Goal: Task Accomplishment & Management: Complete application form

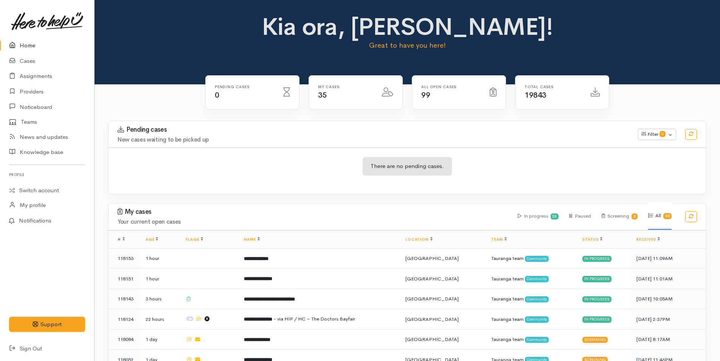
click at [28, 45] on link "Home" at bounding box center [47, 46] width 94 height 16
click at [27, 61] on link "Cases" at bounding box center [47, 61] width 94 height 16
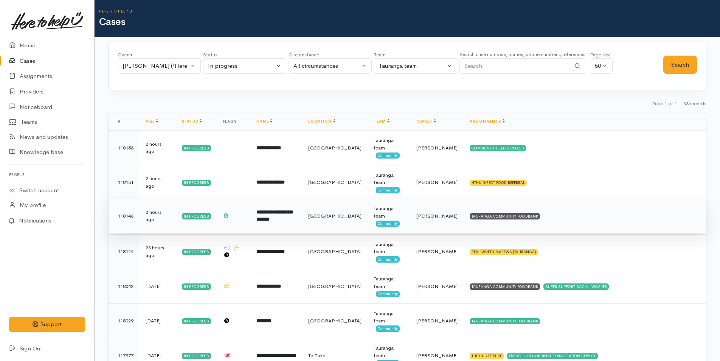
click at [526, 216] on td "TAURANGA COMMUNITY FOODBANK" at bounding box center [585, 216] width 242 height 35
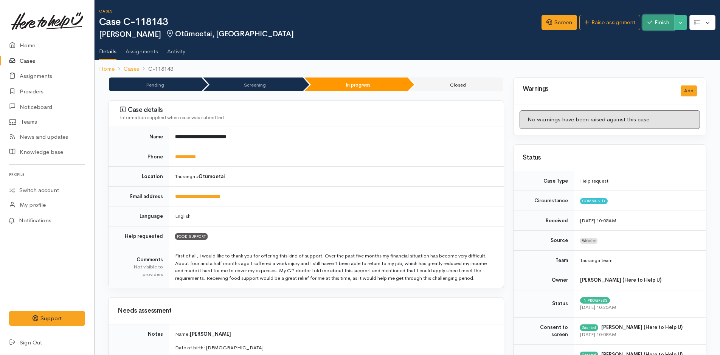
click at [654, 18] on button "Finish" at bounding box center [659, 23] width 32 height 16
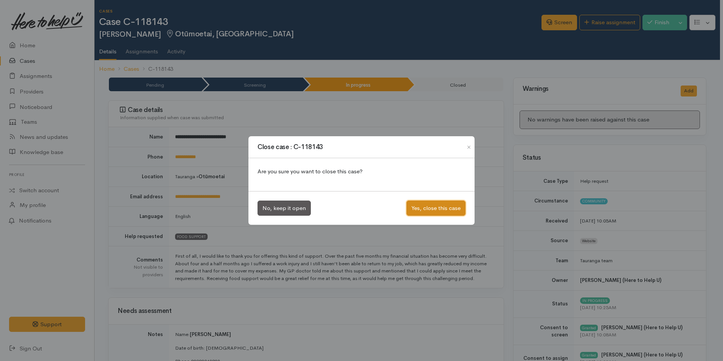
drag, startPoint x: 435, startPoint y: 211, endPoint x: 413, endPoint y: 182, distance: 36.7
click at [435, 210] on button "Yes, close this case" at bounding box center [436, 208] width 59 height 16
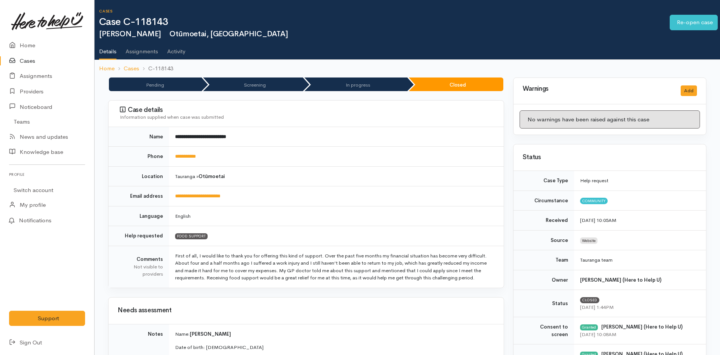
click at [28, 59] on link "Cases" at bounding box center [47, 61] width 94 height 16
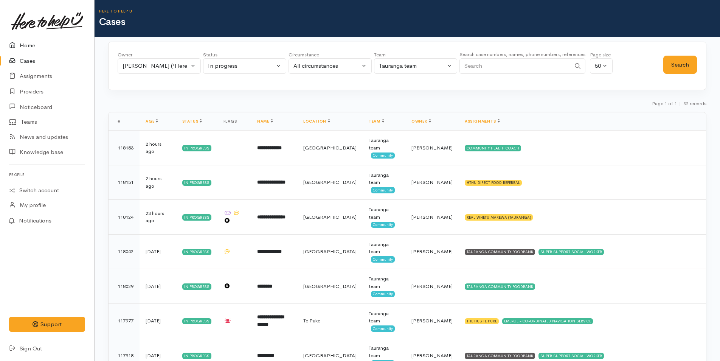
click at [28, 45] on link "Home" at bounding box center [47, 46] width 94 height 16
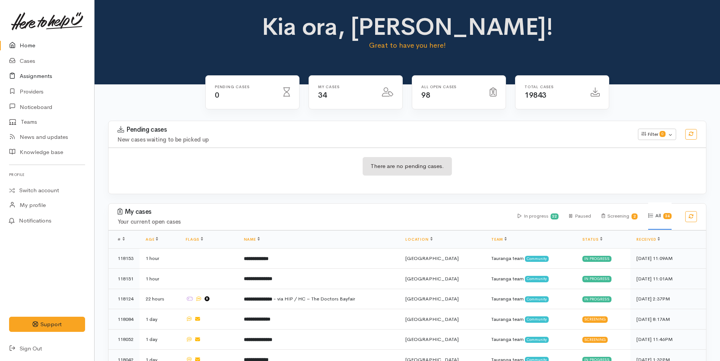
click at [35, 76] on link "Assignments" at bounding box center [47, 76] width 94 height 16
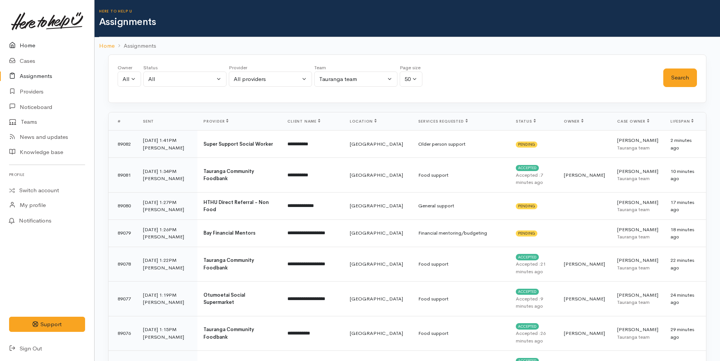
click at [29, 42] on link "Home" at bounding box center [47, 46] width 94 height 16
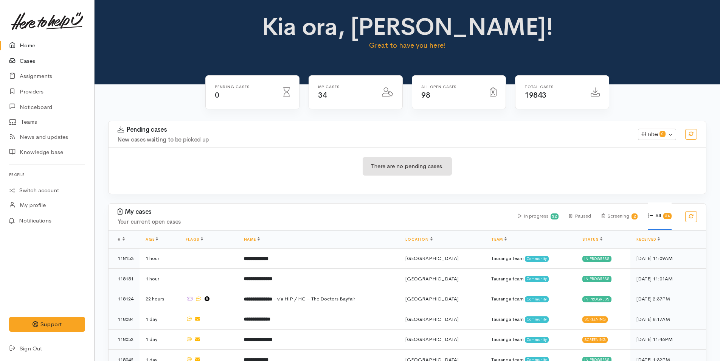
click at [31, 62] on link "Cases" at bounding box center [47, 61] width 94 height 16
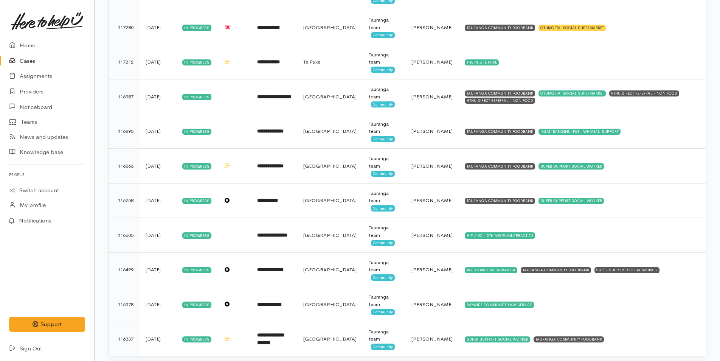
scroll to position [899, 0]
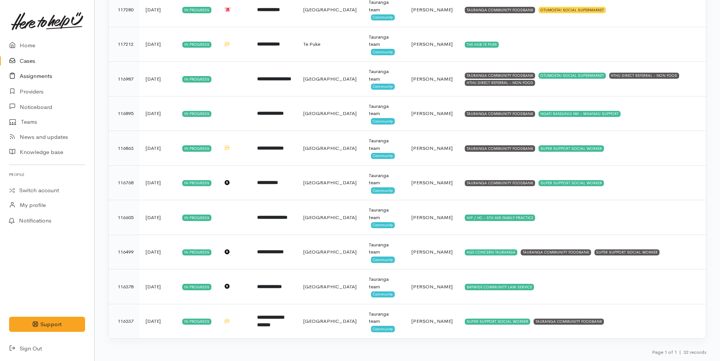
click at [40, 75] on link "Assignments" at bounding box center [47, 76] width 94 height 16
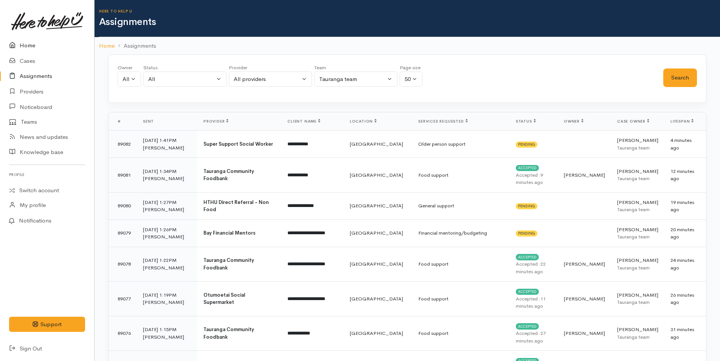
click at [28, 43] on link "Home" at bounding box center [47, 46] width 94 height 16
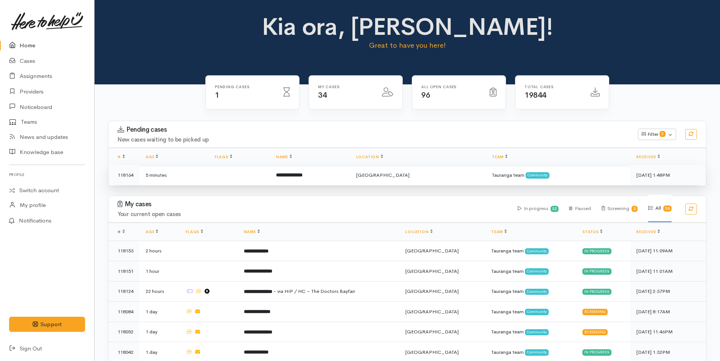
click at [303, 172] on b "**********" at bounding box center [289, 174] width 26 height 5
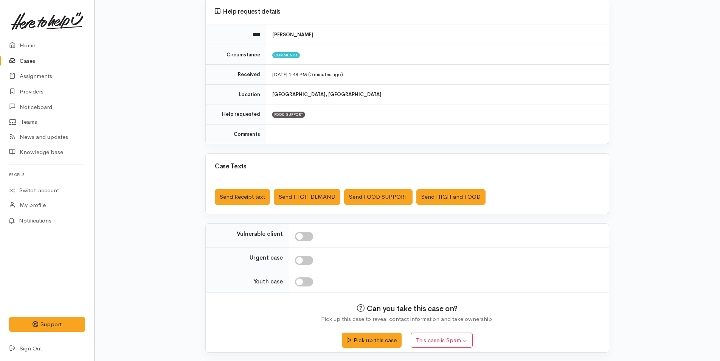
scroll to position [69, 0]
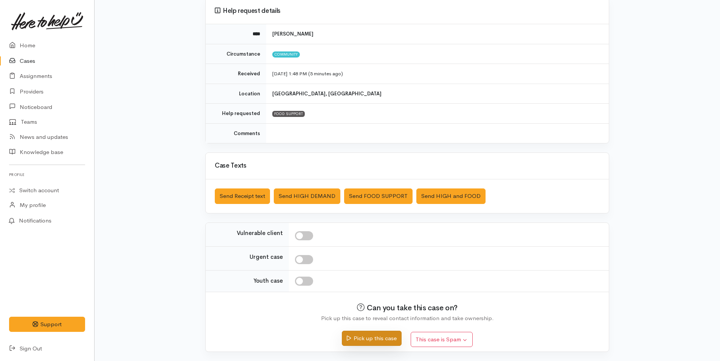
click at [380, 338] on button "Pick up this case" at bounding box center [371, 339] width 59 height 16
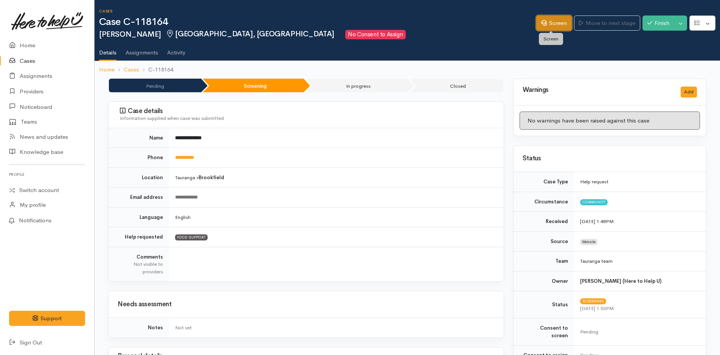
click at [551, 22] on link "Screen" at bounding box center [554, 24] width 36 height 16
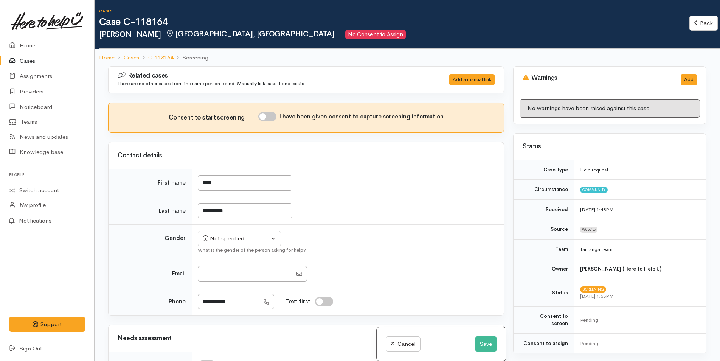
click at [272, 115] on input "I have been given consent to capture screening information" at bounding box center [267, 116] width 18 height 9
checkbox input "true"
click at [252, 243] on button "Not specified" at bounding box center [239, 239] width 83 height 16
click at [227, 277] on span "[DEMOGRAPHIC_DATA]" at bounding box center [245, 279] width 65 height 9
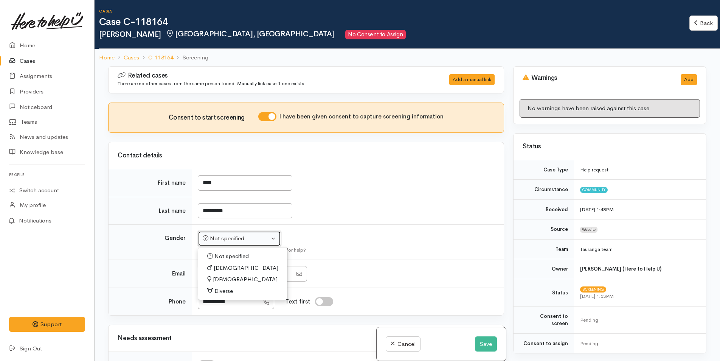
select select "[DEMOGRAPHIC_DATA]"
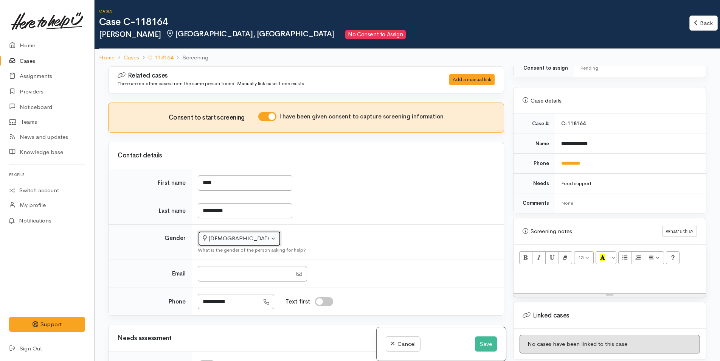
scroll to position [350, 0]
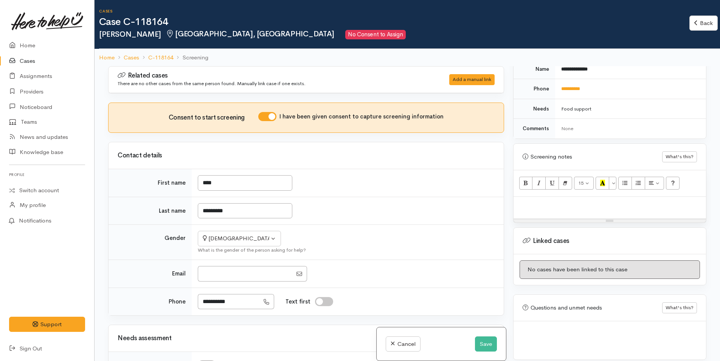
click at [537, 197] on div at bounding box center [610, 208] width 193 height 22
paste div
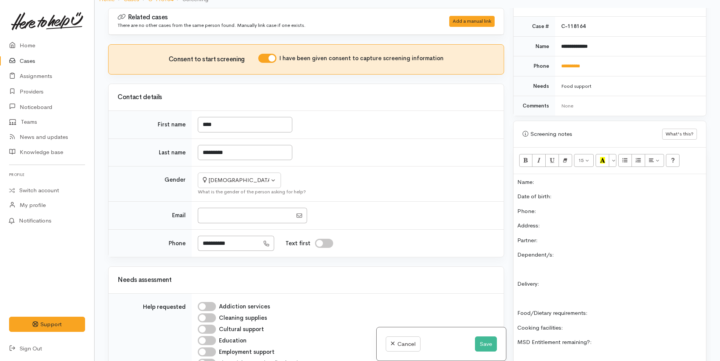
scroll to position [274, 0]
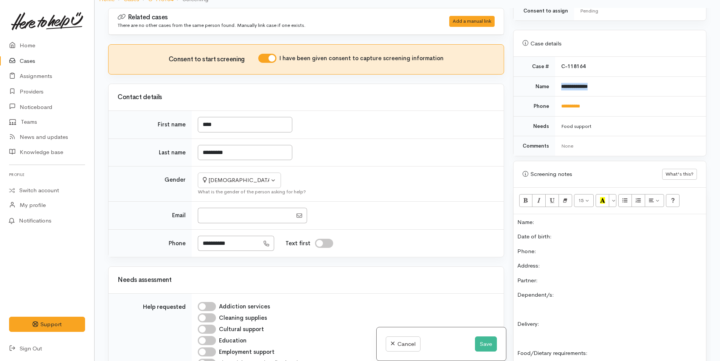
drag, startPoint x: 607, startPoint y: 73, endPoint x: 557, endPoint y: 76, distance: 49.6
click at [557, 76] on td "**********" at bounding box center [630, 86] width 151 height 20
copy b "**********"
click at [553, 218] on p "Name:" at bounding box center [609, 222] width 185 height 9
drag, startPoint x: 598, startPoint y: 99, endPoint x: 558, endPoint y: 98, distance: 40.5
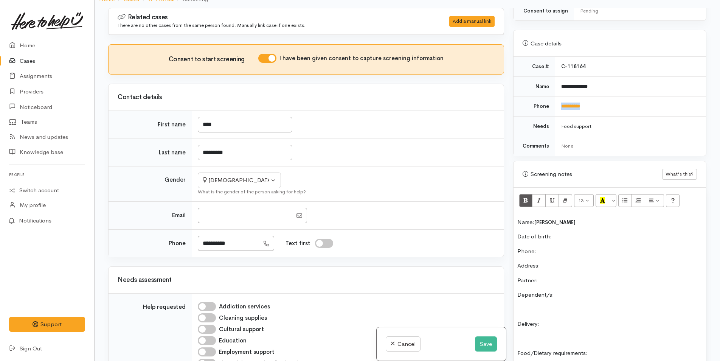
click at [558, 98] on td "**********" at bounding box center [630, 106] width 151 height 20
copy link "**********"
click at [588, 239] on div "Name: Lisa Maguiness Date of birth: Phone:  Address:  Partner: Dependent/s: Del…" at bounding box center [610, 334] width 193 height 241
click at [485, 345] on button "Save" at bounding box center [486, 344] width 22 height 16
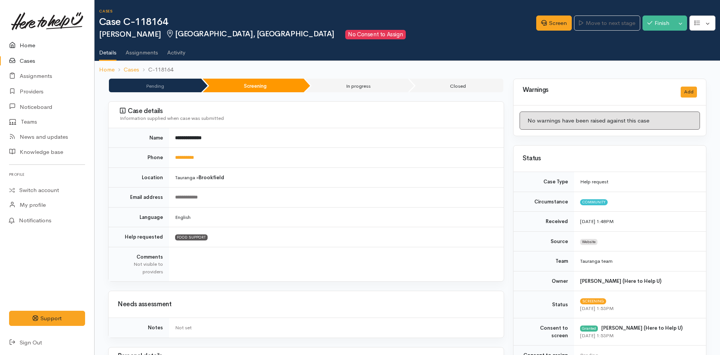
drag, startPoint x: 31, startPoint y: 45, endPoint x: 31, endPoint y: 39, distance: 5.3
click at [31, 43] on link "Home" at bounding box center [47, 46] width 94 height 16
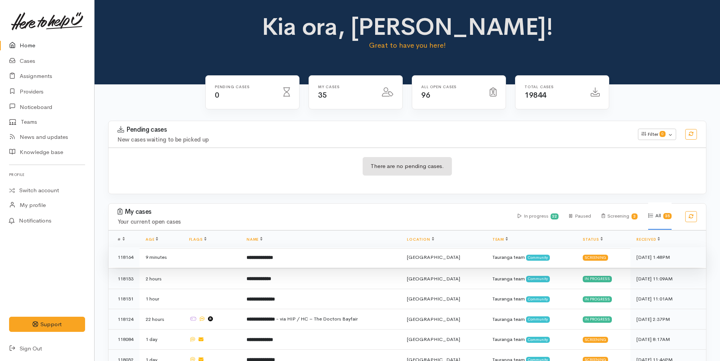
click at [301, 259] on td "**********" at bounding box center [321, 257] width 161 height 20
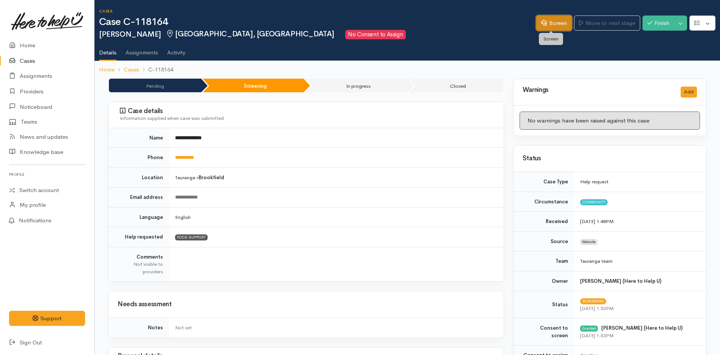
click at [556, 19] on link "Screen" at bounding box center [554, 24] width 36 height 16
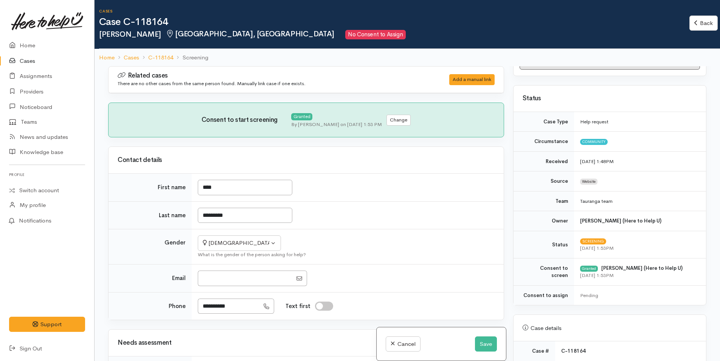
scroll to position [189, 0]
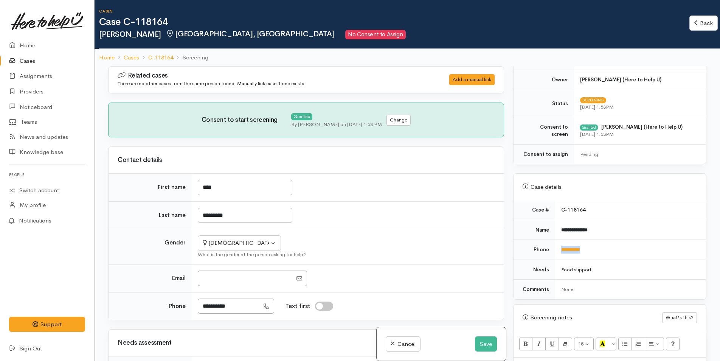
drag, startPoint x: 604, startPoint y: 252, endPoint x: 556, endPoint y: 251, distance: 48.4
click at [556, 251] on td "**********" at bounding box center [630, 250] width 151 height 20
copy link "**********"
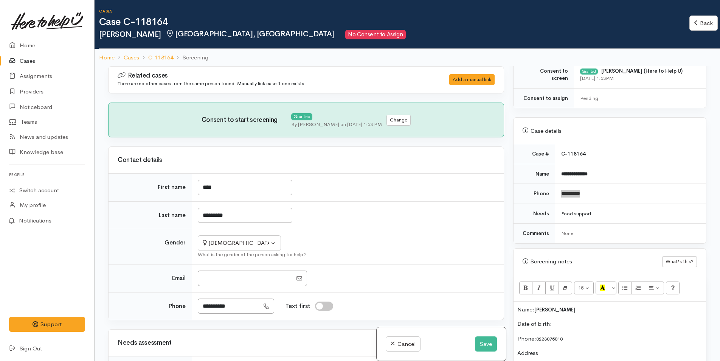
scroll to position [303, 0]
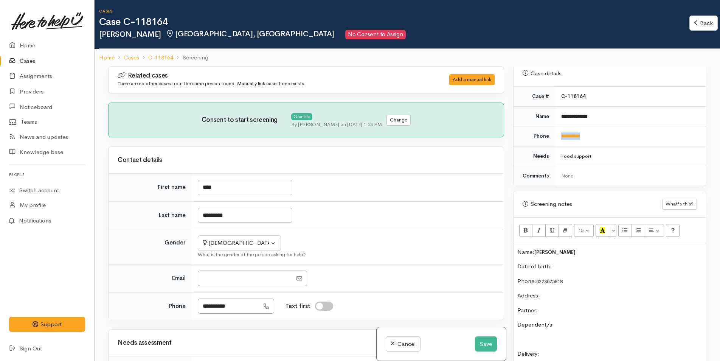
click at [591, 265] on p "Date of birth:" at bounding box center [609, 266] width 185 height 9
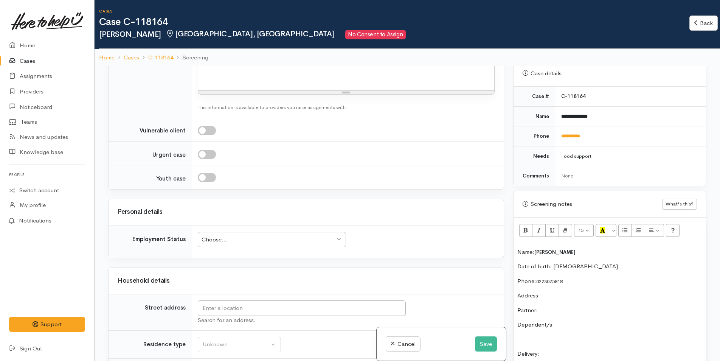
scroll to position [681, 0]
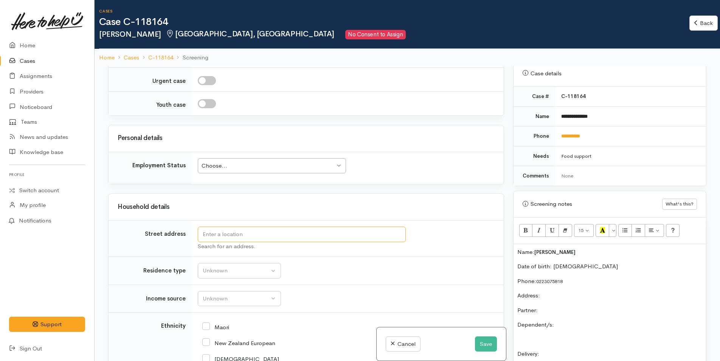
click at [330, 240] on input "text" at bounding box center [302, 235] width 208 height 16
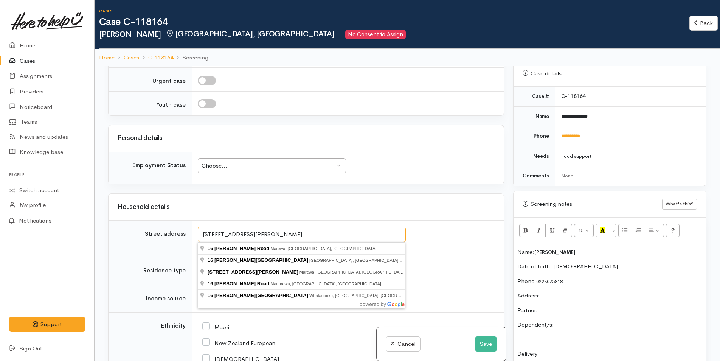
click at [228, 237] on input "16 Russel place" at bounding box center [302, 235] width 208 height 16
click at [255, 235] on input "16 Russell place" at bounding box center [302, 235] width 208 height 16
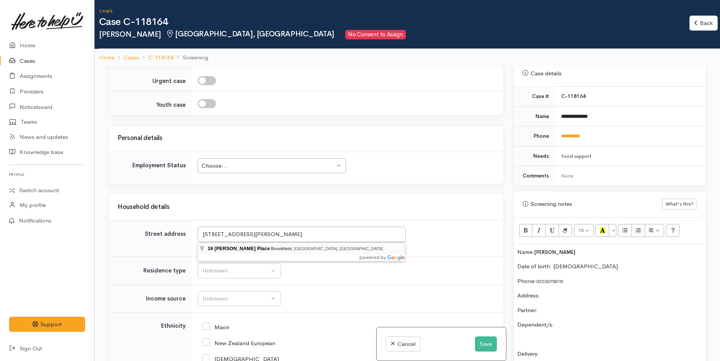
type input "16 Russell Place, Brookfield, Tauranga, New Zealand"
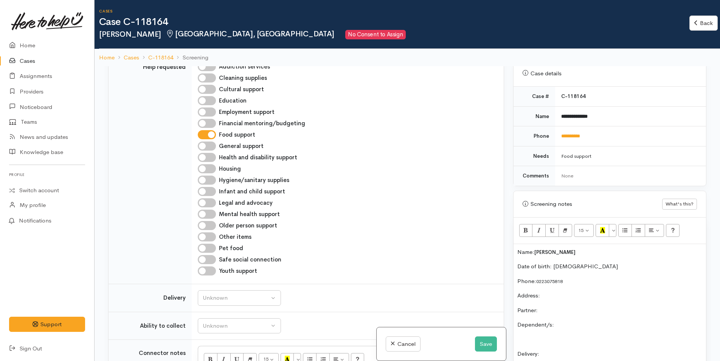
scroll to position [492, 0]
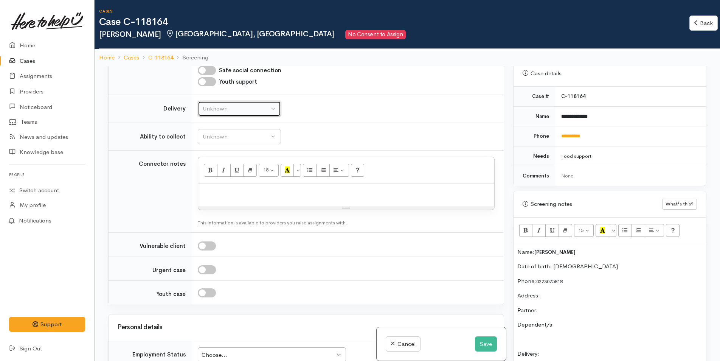
click at [223, 107] on div "Unknown" at bounding box center [236, 108] width 67 height 9
click at [214, 177] on span "No" at bounding box center [211, 179] width 8 height 9
select select "1"
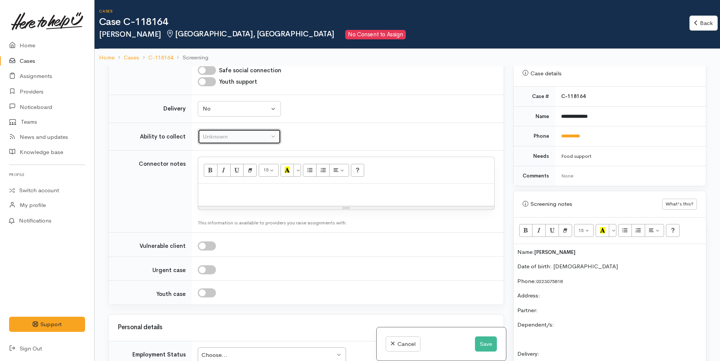
click at [229, 141] on div "Unknown" at bounding box center [236, 136] width 67 height 9
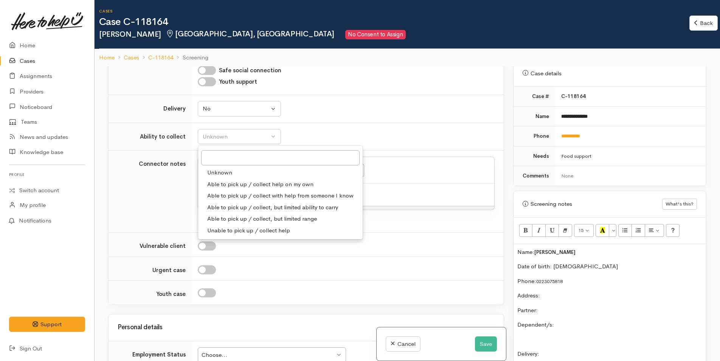
click at [238, 183] on span "Able to pick up / collect help on my own" at bounding box center [260, 184] width 106 height 9
select select "2"
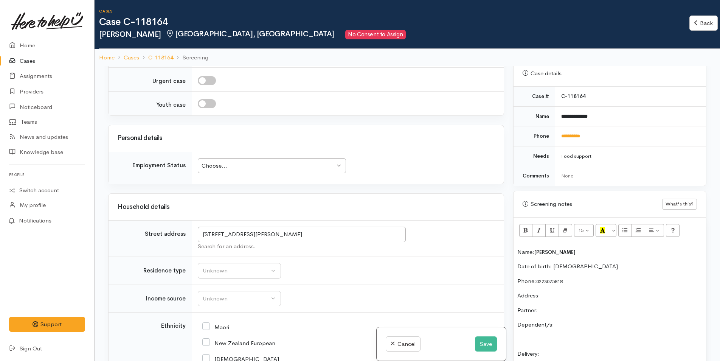
scroll to position [756, 0]
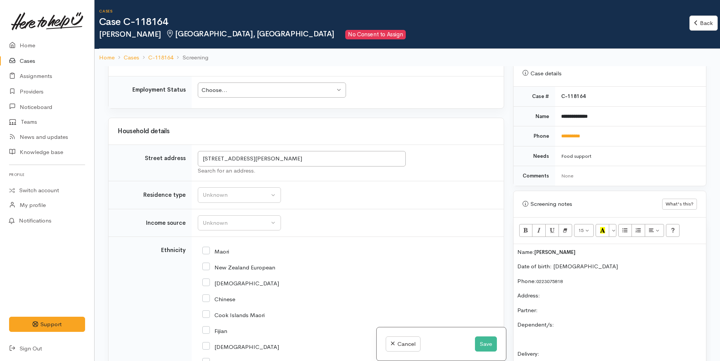
click at [245, 91] on div "Choose..." at bounding box center [269, 90] width 134 height 9
click at [250, 191] on div "Unknown" at bounding box center [236, 195] width 67 height 9
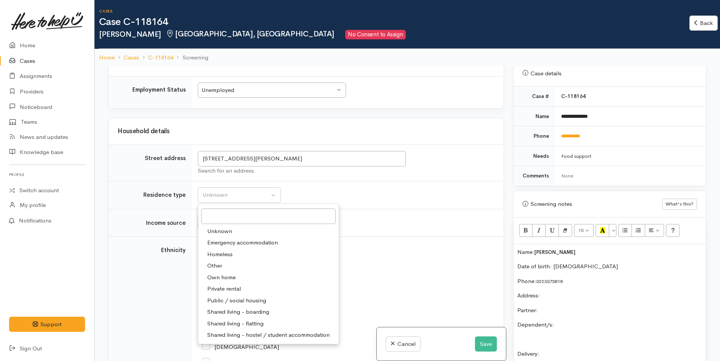
click at [240, 289] on span "Private rental" at bounding box center [224, 288] width 34 height 9
select select "2"
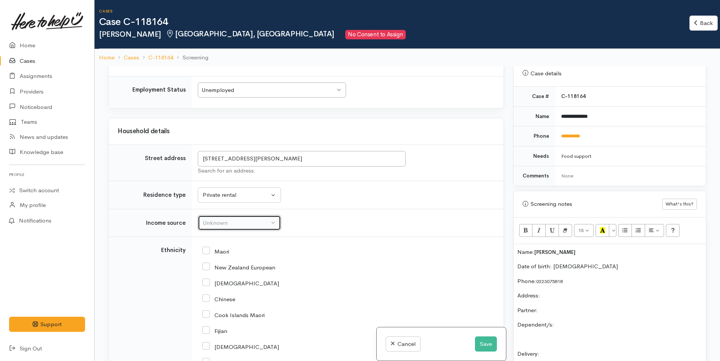
click at [241, 225] on div "Unknown" at bounding box center [236, 223] width 67 height 9
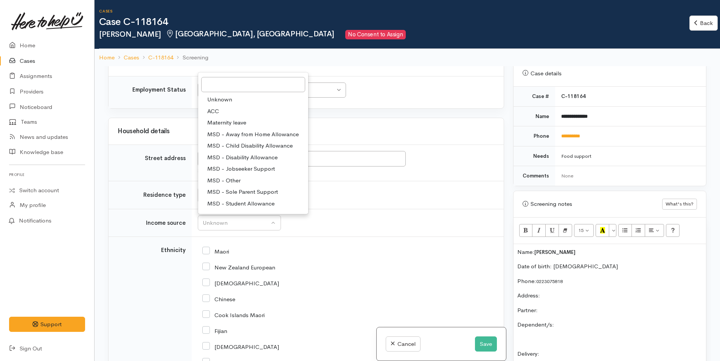
click at [252, 169] on span "MSD - Jobseeker Support" at bounding box center [241, 169] width 68 height 9
select select "4"
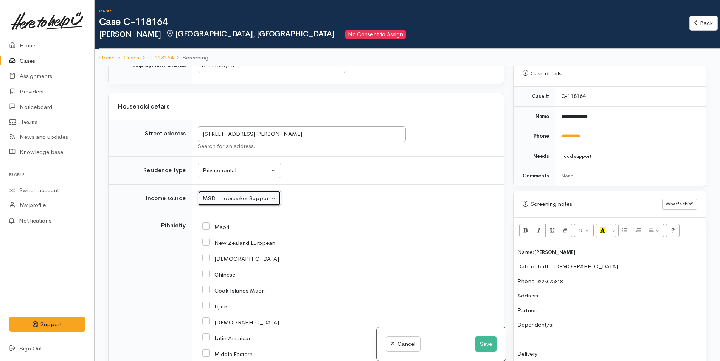
scroll to position [794, 0]
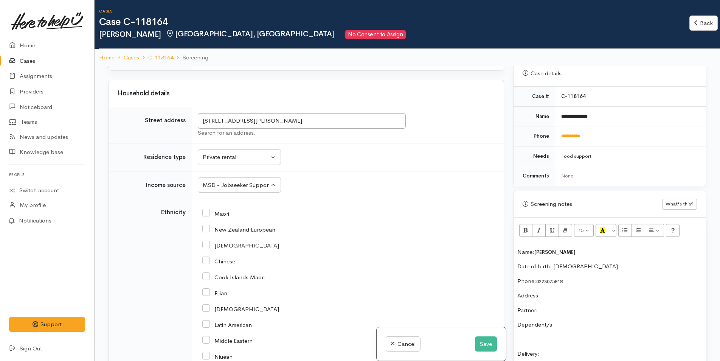
click at [206, 232] on input "New Zealand European" at bounding box center [238, 228] width 73 height 7
checkbox input "true"
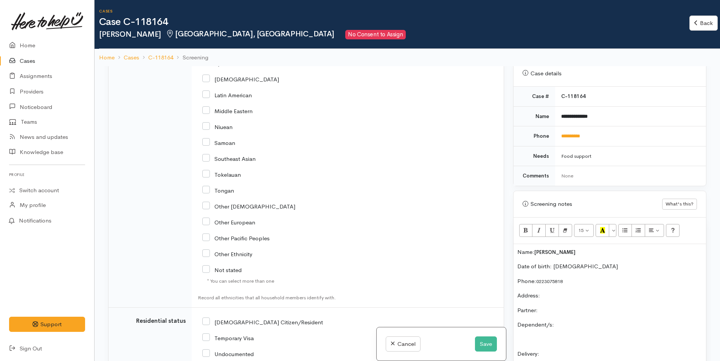
scroll to position [1097, 0]
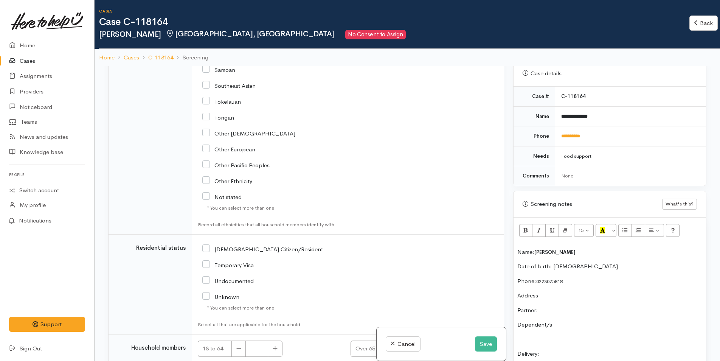
click at [206, 248] on input "NZ Citizen/Resident" at bounding box center [262, 248] width 121 height 7
checkbox input "true"
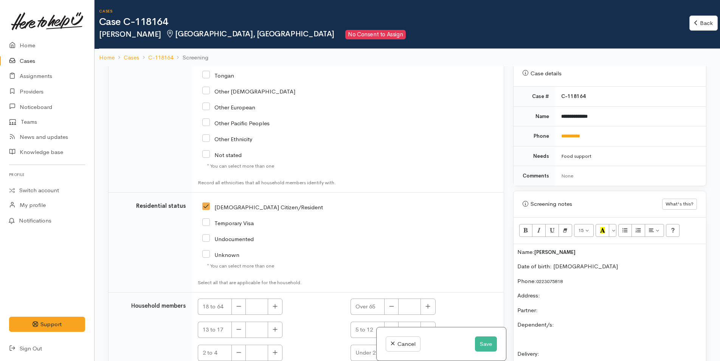
scroll to position [1172, 0]
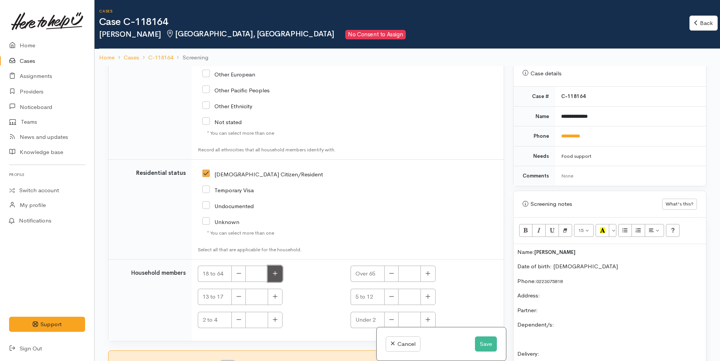
click at [269, 272] on button "button" at bounding box center [275, 273] width 15 height 16
type input "1"
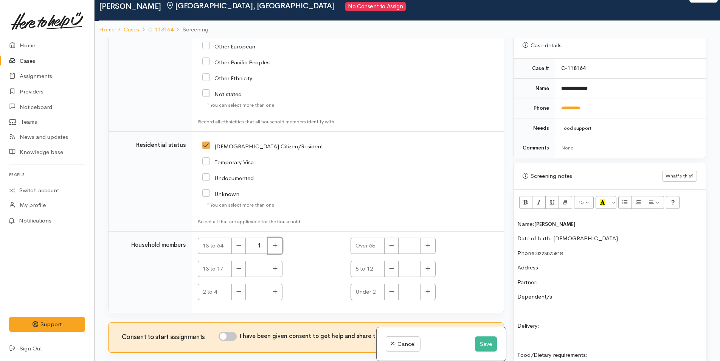
scroll to position [66, 0]
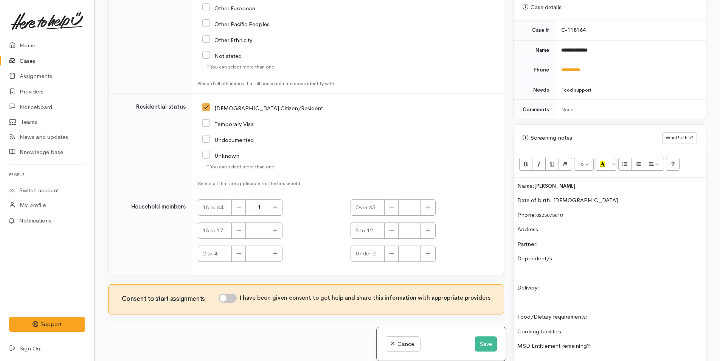
click at [237, 296] on input "I have been given consent to get help and share this information with appropria…" at bounding box center [228, 297] width 18 height 9
checkbox input "true"
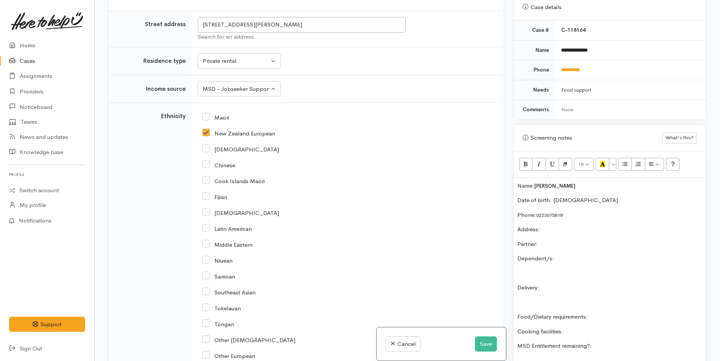
scroll to position [718, 0]
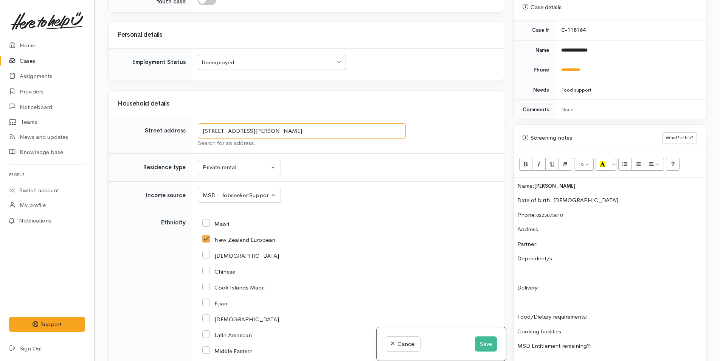
drag, startPoint x: 346, startPoint y: 130, endPoint x: 201, endPoint y: 137, distance: 144.7
click at [201, 137] on input "16 Russell Place, Brookfield, Tauranga, New Zealand" at bounding box center [302, 131] width 208 height 16
click at [580, 228] on p "Address:" at bounding box center [609, 229] width 185 height 9
click at [550, 242] on p "Partner:" at bounding box center [609, 244] width 185 height 9
click at [578, 256] on p "Dependent/s:" at bounding box center [609, 258] width 185 height 9
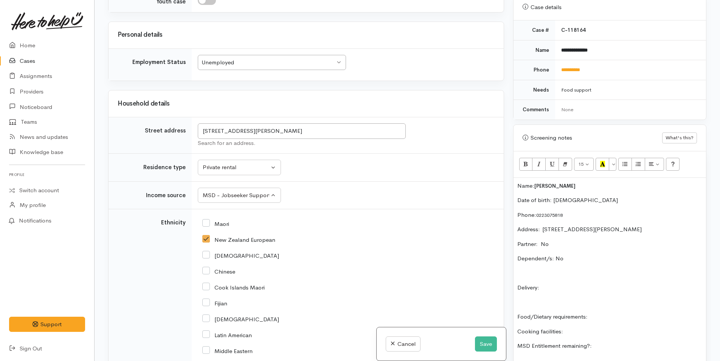
click at [551, 286] on p "Delivery:" at bounding box center [609, 287] width 185 height 9
click at [630, 315] on p "Food/Dietary requirements:" at bounding box center [609, 316] width 185 height 9
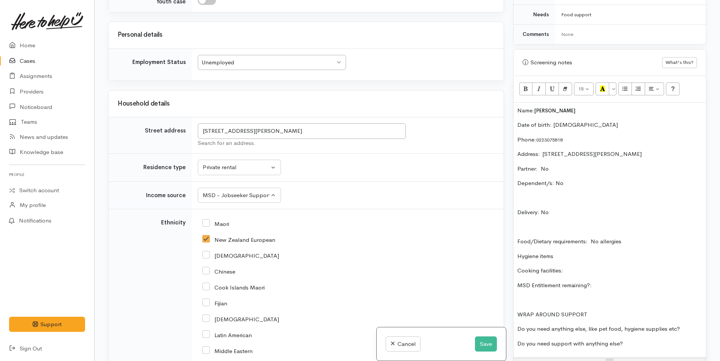
scroll to position [378, 0]
click at [591, 266] on p "Cooking facilities:" at bounding box center [609, 270] width 185 height 9
click at [589, 256] on p "Hygiene items" at bounding box center [609, 256] width 185 height 9
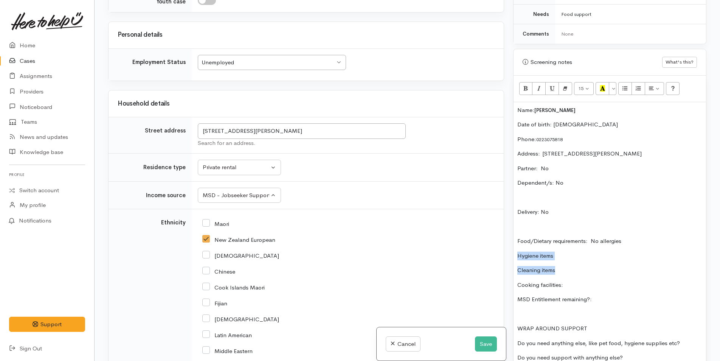
drag, startPoint x: 568, startPoint y: 267, endPoint x: 519, endPoint y: 255, distance: 51.4
click at [519, 255] on div "Name: Lisa Maguiness Date of birth: 5/10/1990 Phone:  0223075818 Address:  16 R…" at bounding box center [610, 237] width 193 height 270
click at [627, 93] on button "Unordered list (CTRL+SHIFT+NUM7)" at bounding box center [625, 88] width 14 height 13
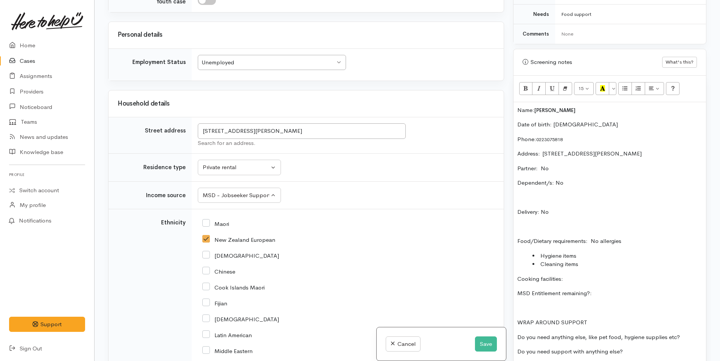
click at [586, 281] on p "Cooking facilities:" at bounding box center [609, 279] width 185 height 9
click at [614, 286] on div "Name: Lisa Maguiness Date of birth: 5/10/1990 Phone:  0223075818 Address:  16 R…" at bounding box center [610, 234] width 193 height 264
click at [685, 338] on p "Do you need anything else, like pet food, hygiene supplies etc?" at bounding box center [609, 337] width 185 height 9
click at [641, 351] on p "Do you need support with anything else?" at bounding box center [609, 351] width 185 height 9
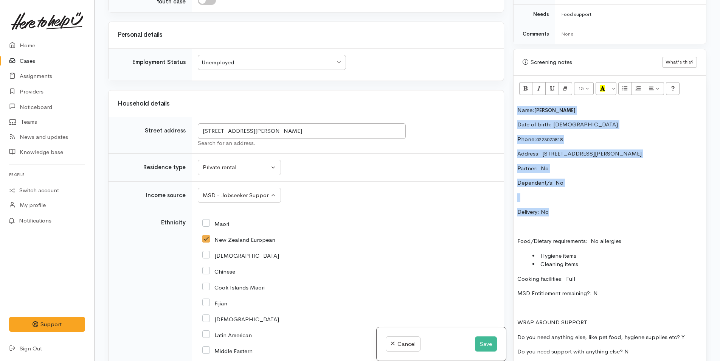
drag, startPoint x: 553, startPoint y: 210, endPoint x: 514, endPoint y: 106, distance: 110.5
click at [514, 106] on div "Name: Lisa Maguiness Date of birth: 5/10/1990 Phone:  0223075818 Address:  16 R…" at bounding box center [610, 234] width 193 height 264
copy div "Name: Lisa Maguiness Date of birth: 5/10/1990 Phone:  0223075818 Address:  16 R…"
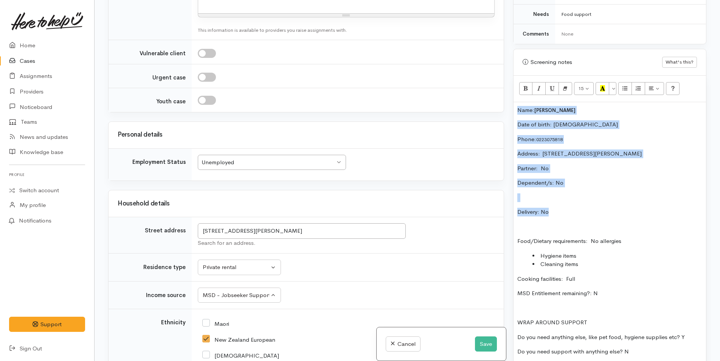
scroll to position [529, 0]
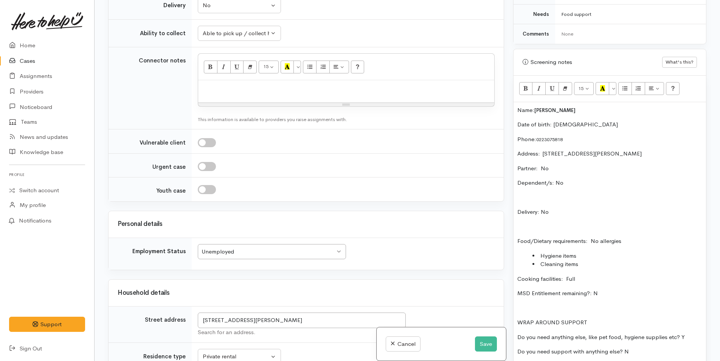
click at [250, 92] on p at bounding box center [346, 88] width 289 height 9
paste div
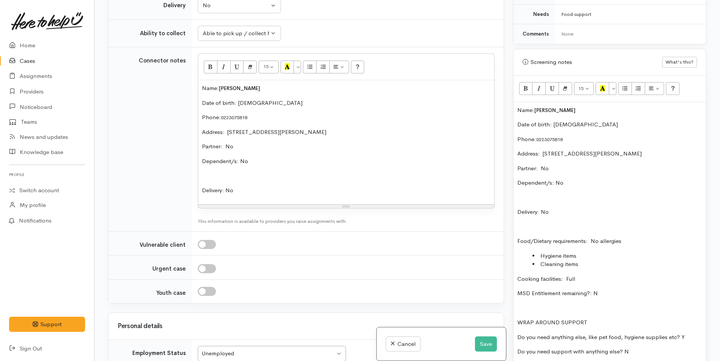
click at [514, 108] on div "Name: Lisa Maguiness Date of birth: 5/10/1990 Phone:  0223075818 Address:  16 R…" at bounding box center [610, 234] width 193 height 264
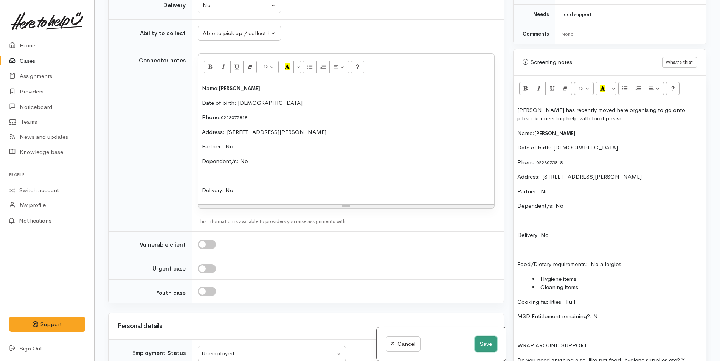
click at [491, 344] on button "Save" at bounding box center [486, 344] width 22 height 16
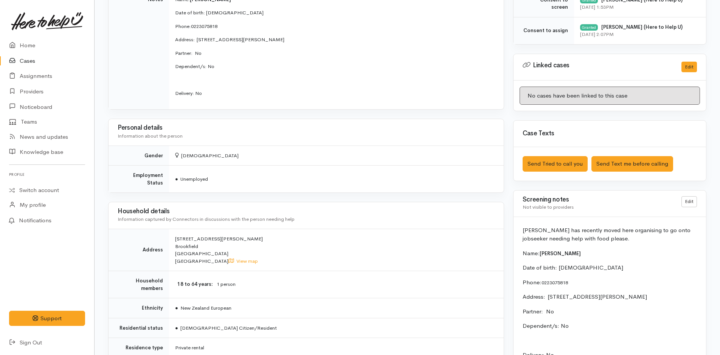
scroll to position [378, 0]
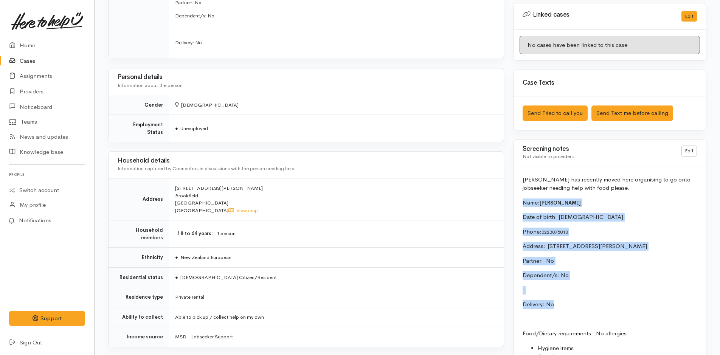
drag, startPoint x: 552, startPoint y: 279, endPoint x: 523, endPoint y: 205, distance: 79.2
click at [523, 205] on div "[PERSON_NAME] has recently moved here organising to go onto jobseeker needing h…" at bounding box center [610, 314] width 193 height 297
copy div "Name: [PERSON_NAME] Date of birth: [DEMOGRAPHIC_DATA] Phone:  0223075818 Addres…"
click at [34, 47] on link "Home" at bounding box center [47, 46] width 94 height 16
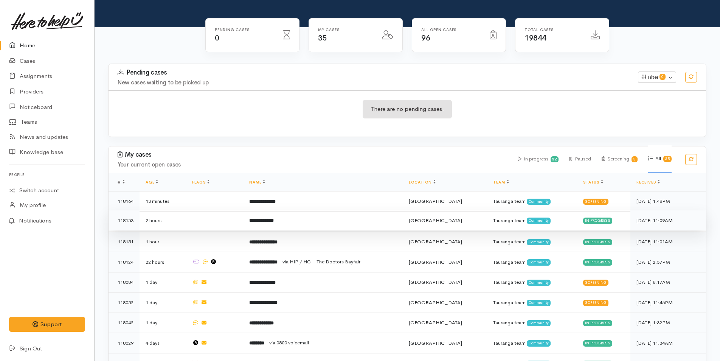
scroll to position [113, 0]
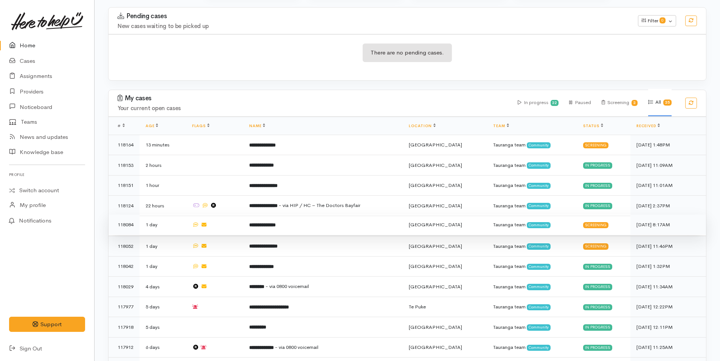
click at [298, 223] on td "**********" at bounding box center [323, 224] width 160 height 20
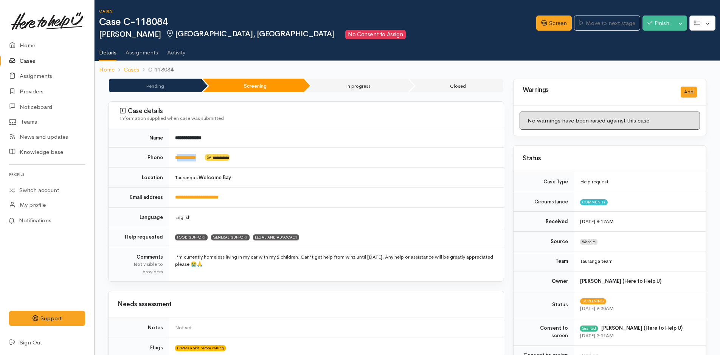
drag, startPoint x: 208, startPoint y: 156, endPoint x: 177, endPoint y: 154, distance: 31.1
click at [177, 154] on td "**********" at bounding box center [336, 158] width 335 height 20
drag, startPoint x: 206, startPoint y: 159, endPoint x: 169, endPoint y: 160, distance: 36.7
click at [169, 160] on td "**********" at bounding box center [336, 158] width 335 height 20
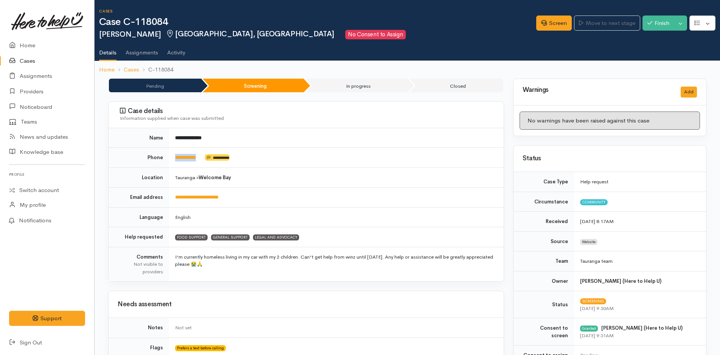
copy td "**********"
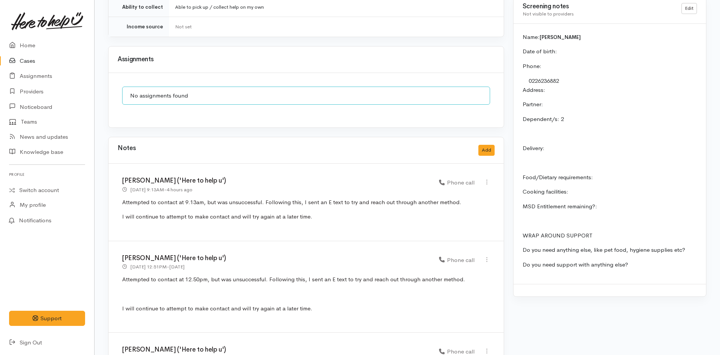
scroll to position [631, 0]
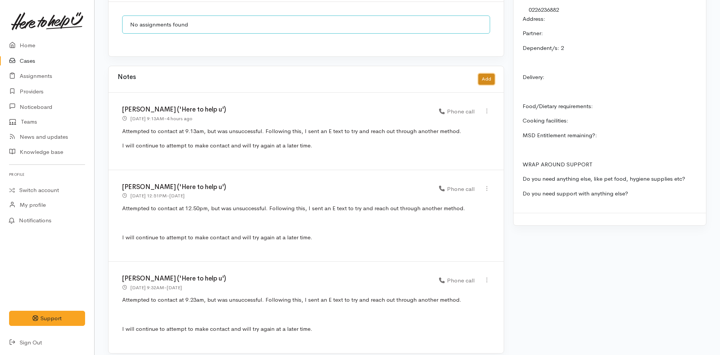
click at [488, 74] on button "Add" at bounding box center [486, 79] width 16 height 11
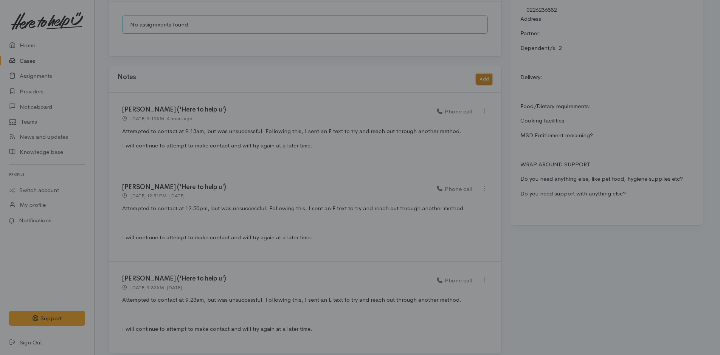
scroll to position [625, 0]
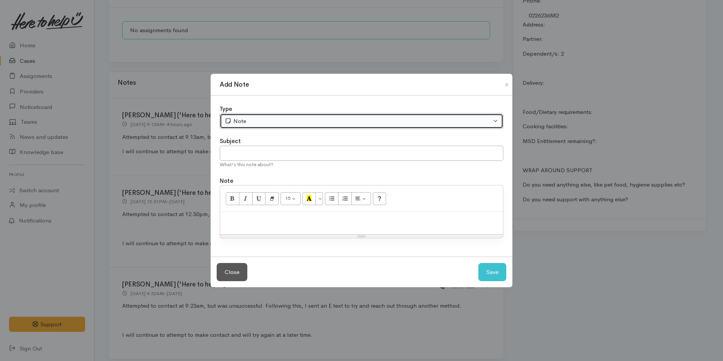
click at [275, 123] on div "Note" at bounding box center [358, 121] width 267 height 9
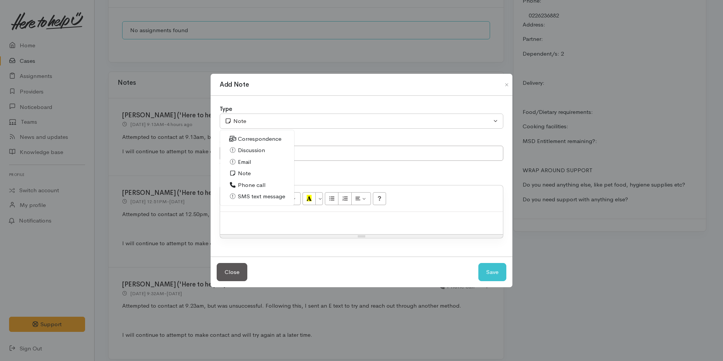
click at [256, 183] on span "Phone call" at bounding box center [252, 185] width 28 height 9
select select "3"
click at [278, 215] on div at bounding box center [361, 223] width 283 height 22
paste div
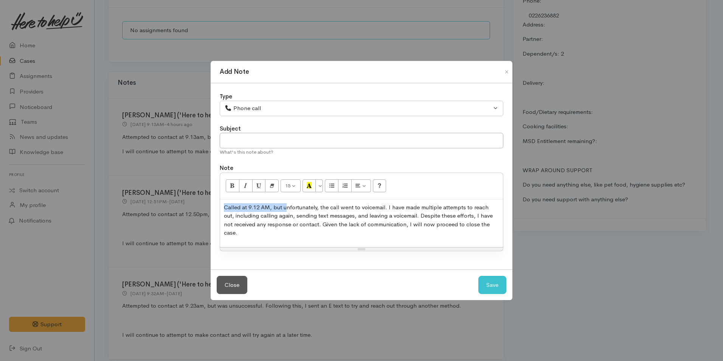
drag, startPoint x: 287, startPoint y: 212, endPoint x: 225, endPoint y: 211, distance: 62.8
click at [225, 211] on p "Called at 9.12 AM, but unfortunately, the call went to voicemail. I have made m…" at bounding box center [361, 220] width 275 height 34
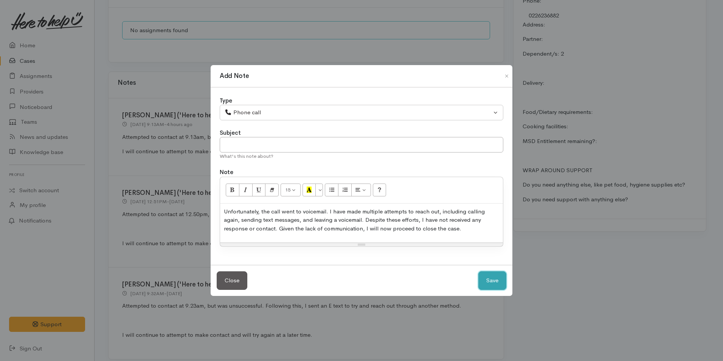
click at [493, 279] on button "Save" at bounding box center [492, 280] width 28 height 19
select select "1"
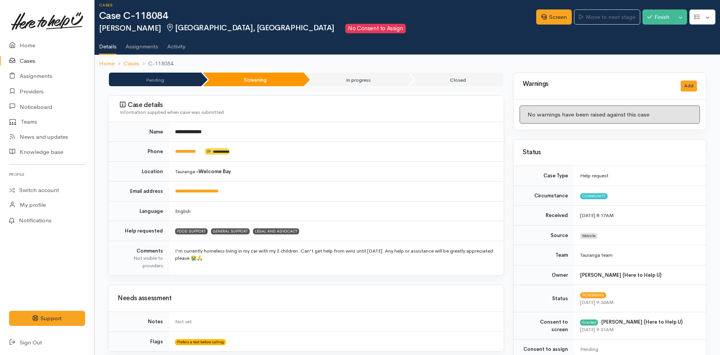
scroll to position [0, 0]
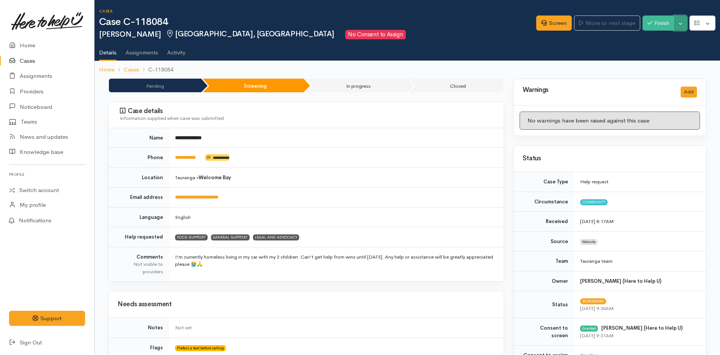
click at [681, 25] on button "Toggle Dropdown" at bounding box center [680, 24] width 13 height 16
click at [661, 50] on link "Cancel" at bounding box center [657, 53] width 60 height 12
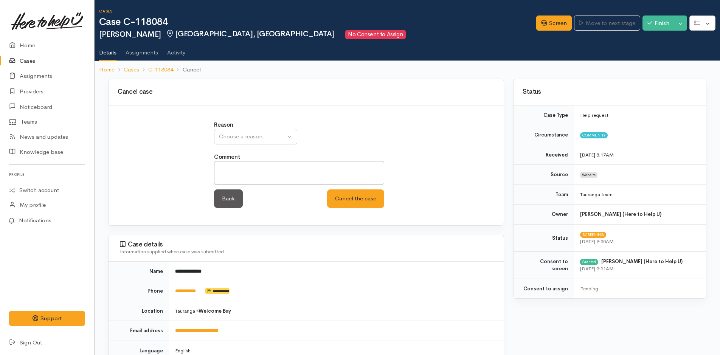
click at [252, 129] on div "Reason Inappropriate request Duplicate case Client withdrew case after contact …" at bounding box center [306, 133] width 184 height 24
click at [252, 136] on div "Choose a reason..." at bounding box center [252, 136] width 67 height 9
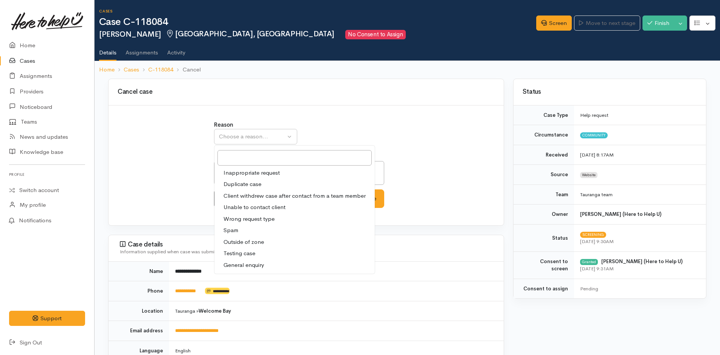
click at [248, 208] on span "Unable to contact client" at bounding box center [255, 207] width 62 height 9
select select "4"
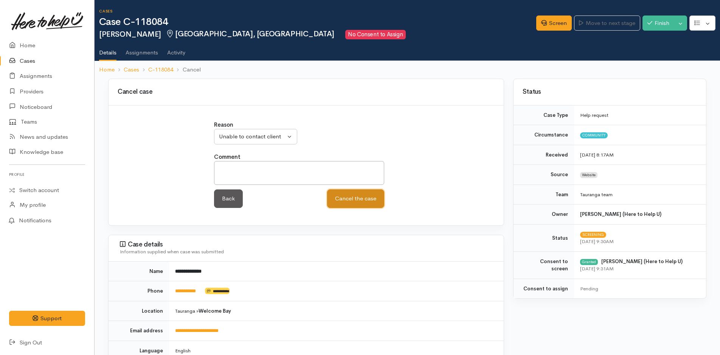
click at [349, 191] on button "Cancel the case" at bounding box center [355, 198] width 57 height 19
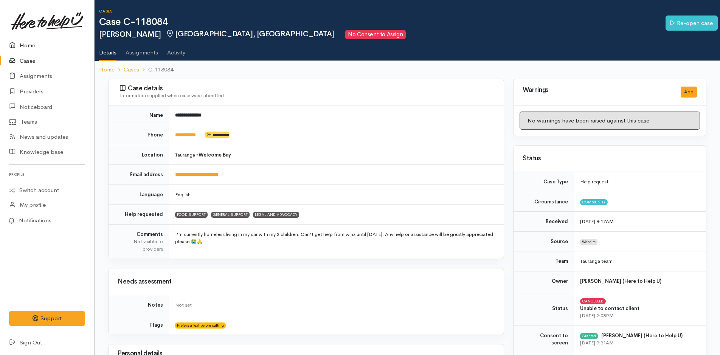
click at [26, 43] on link "Home" at bounding box center [47, 46] width 94 height 16
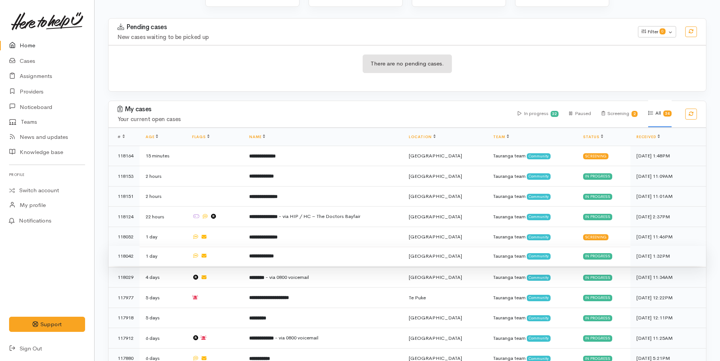
scroll to position [113, 0]
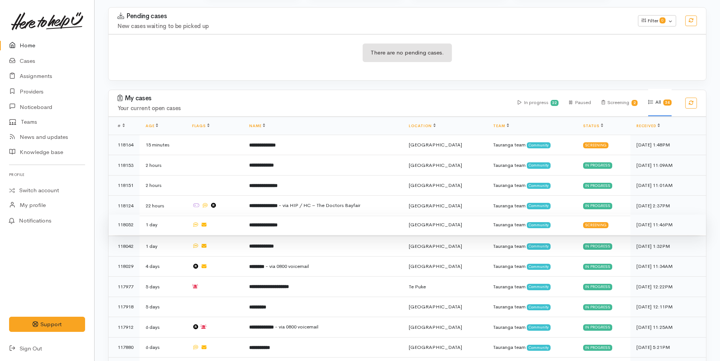
click at [278, 222] on b "**********" at bounding box center [263, 224] width 28 height 5
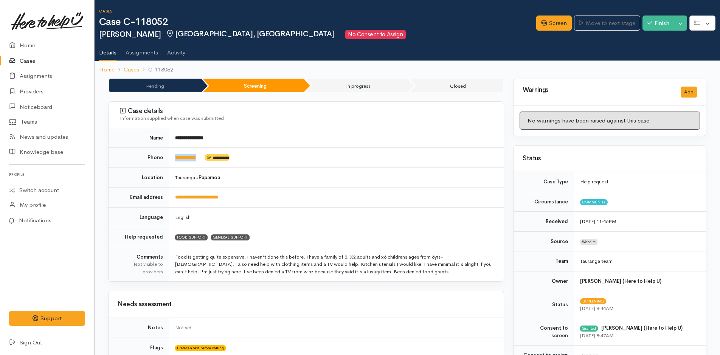
drag, startPoint x: 209, startPoint y: 160, endPoint x: 175, endPoint y: 165, distance: 34.3
click at [175, 165] on td "**********" at bounding box center [336, 158] width 335 height 20
copy td "**********"
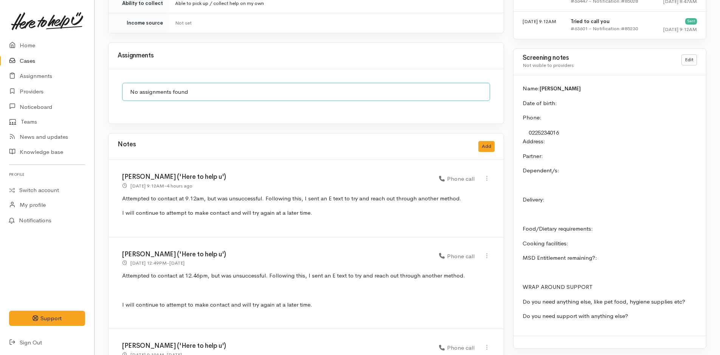
scroll to position [631, 0]
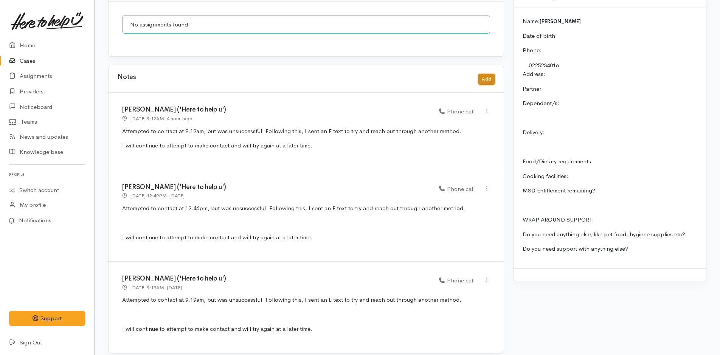
click at [483, 74] on button "Add" at bounding box center [486, 79] width 16 height 11
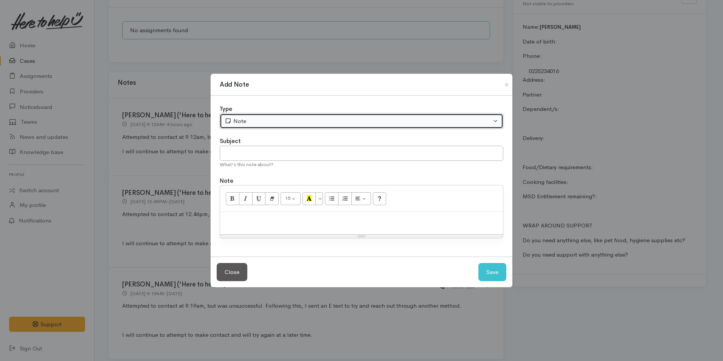
click at [301, 123] on div "Note" at bounding box center [358, 121] width 267 height 9
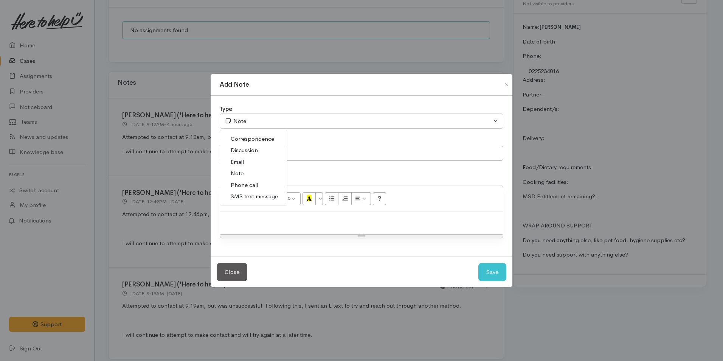
click at [247, 184] on span "Phone call" at bounding box center [245, 185] width 28 height 9
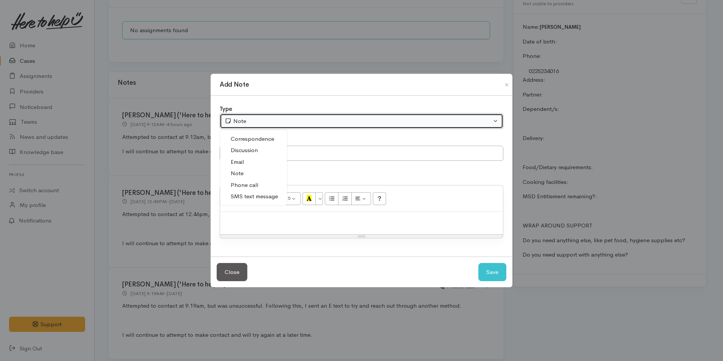
select select "3"
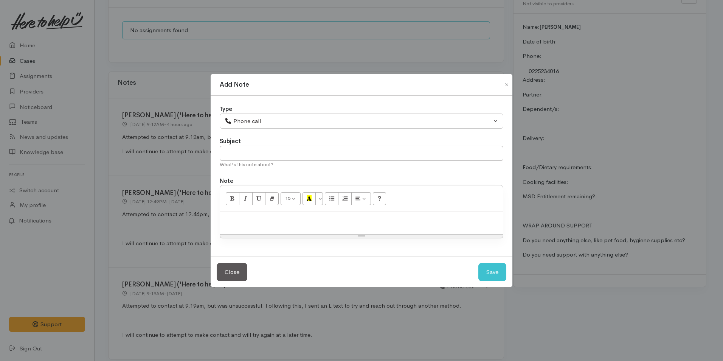
click at [342, 227] on div at bounding box center [361, 223] width 283 height 22
paste div
drag, startPoint x: 291, startPoint y: 224, endPoint x: 202, endPoint y: 211, distance: 89.7
click at [202, 211] on div "Add Note Type Correspondence Discussion Email Note Phone call SMS text message …" at bounding box center [361, 180] width 723 height 361
click at [397, 222] on p at bounding box center [361, 220] width 275 height 9
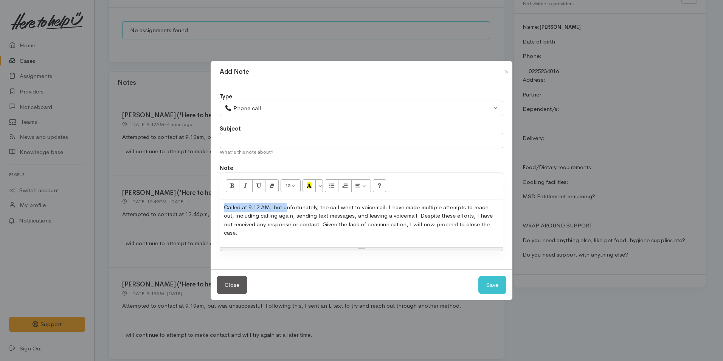
drag, startPoint x: 287, startPoint y: 212, endPoint x: 225, endPoint y: 212, distance: 62.4
click at [225, 212] on p "Called at 9.12 AM, but unfortunately, the call went to voicemail. I have made m…" at bounding box center [361, 220] width 275 height 34
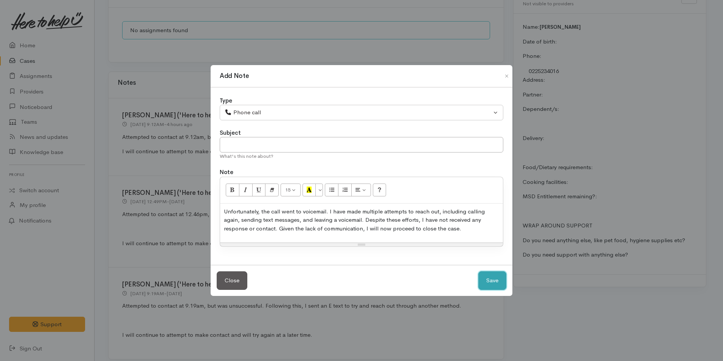
click at [495, 284] on button "Save" at bounding box center [492, 280] width 28 height 19
select select "1"
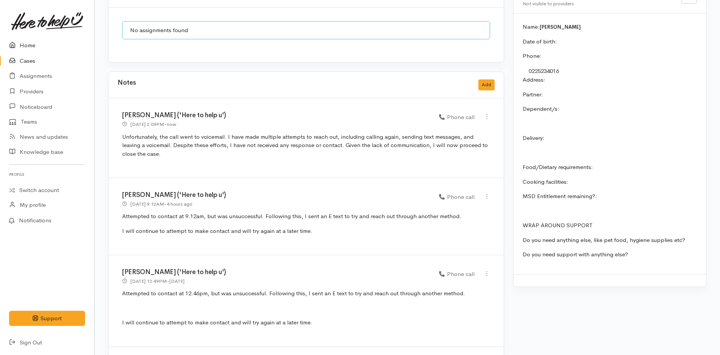
click at [28, 45] on link "Home" at bounding box center [47, 46] width 94 height 16
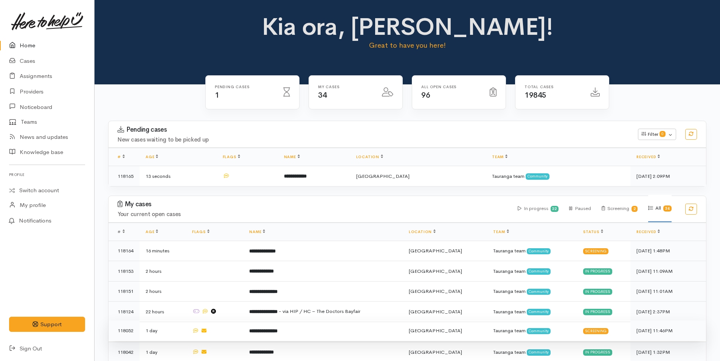
drag, startPoint x: 286, startPoint y: 318, endPoint x: 291, endPoint y: 323, distance: 7.0
click at [286, 318] on td "**********" at bounding box center [323, 311] width 160 height 20
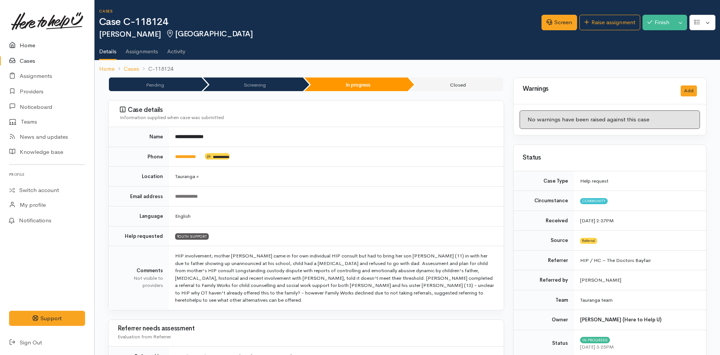
click at [29, 41] on link "Home" at bounding box center [47, 46] width 94 height 16
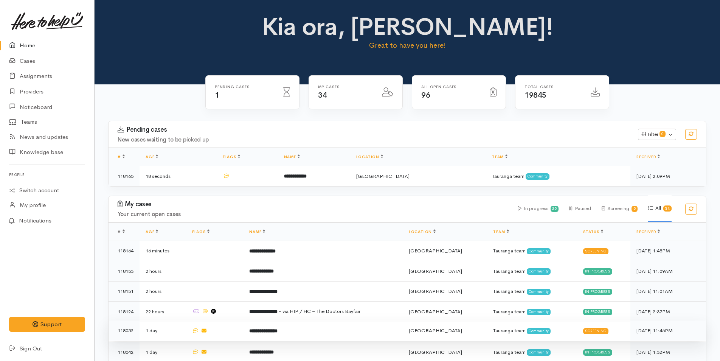
click at [278, 328] on b "**********" at bounding box center [263, 330] width 28 height 5
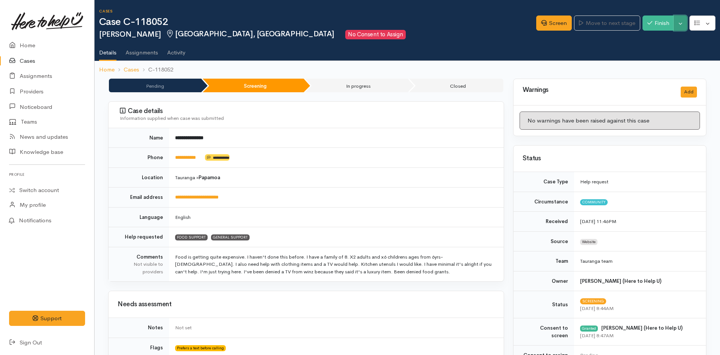
click at [683, 25] on button "Toggle Dropdown" at bounding box center [680, 24] width 13 height 16
click at [651, 52] on link "Cancel" at bounding box center [657, 53] width 60 height 12
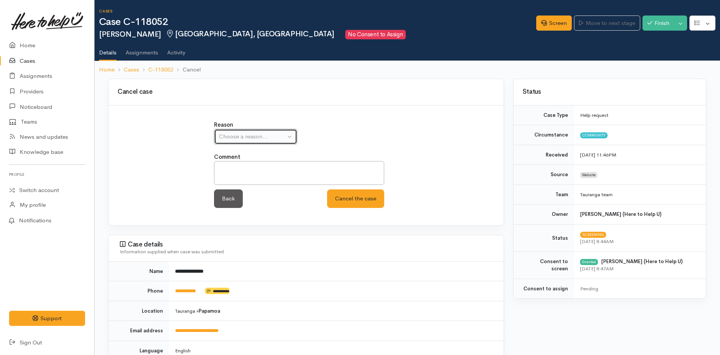
click at [248, 130] on button "Choose a reason..." at bounding box center [255, 137] width 83 height 16
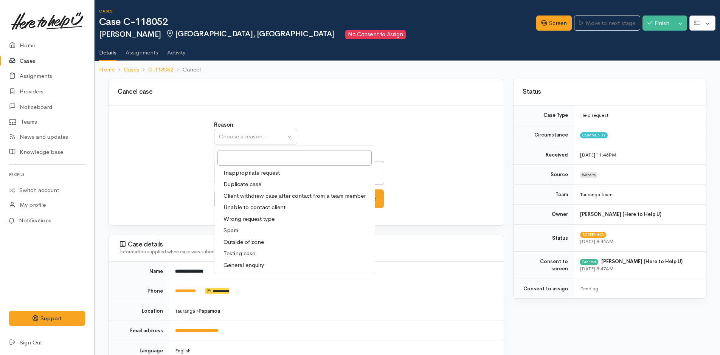
click at [256, 205] on span "Unable to contact client" at bounding box center [255, 207] width 62 height 9
select select "4"
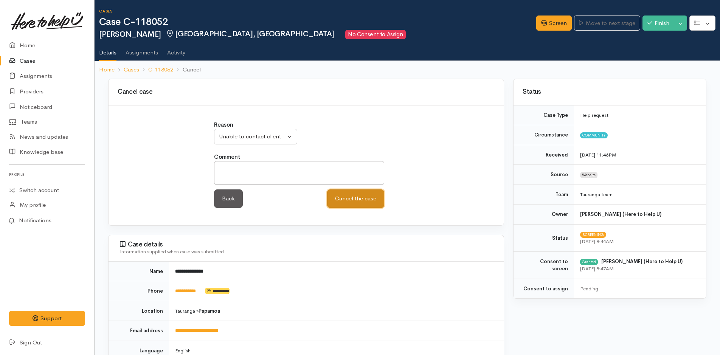
click at [358, 197] on button "Cancel the case" at bounding box center [355, 198] width 57 height 19
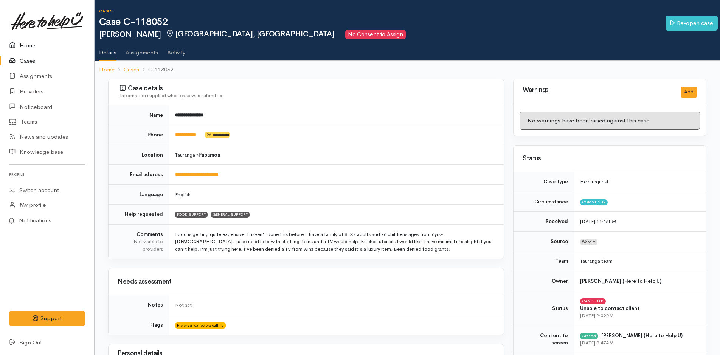
click at [33, 47] on link "Home" at bounding box center [47, 46] width 94 height 16
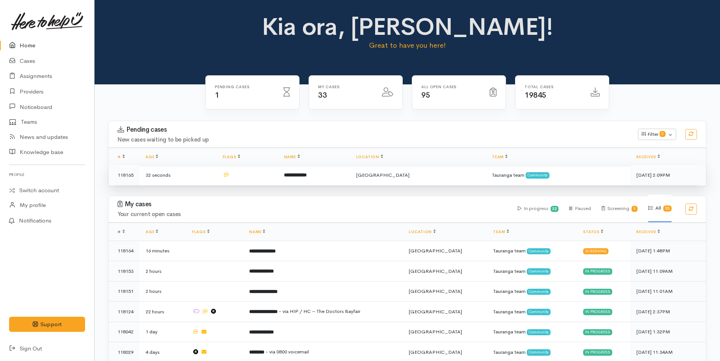
click at [307, 175] on b "**********" at bounding box center [295, 174] width 23 height 5
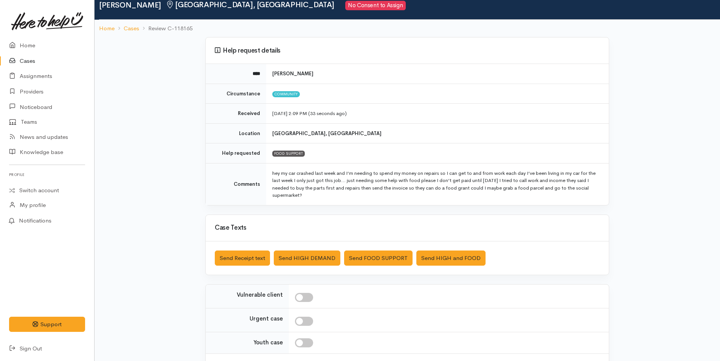
scroll to position [91, 0]
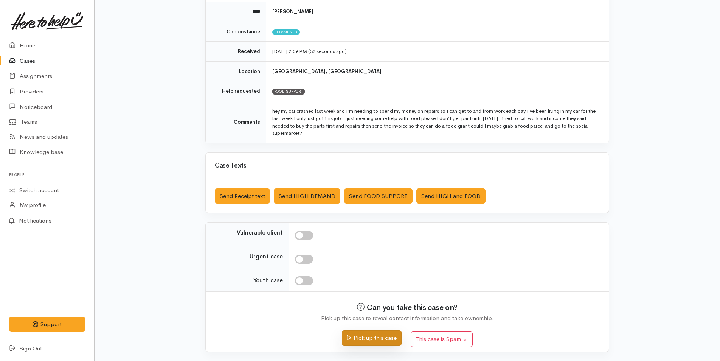
click at [389, 341] on button "Pick up this case" at bounding box center [371, 338] width 59 height 16
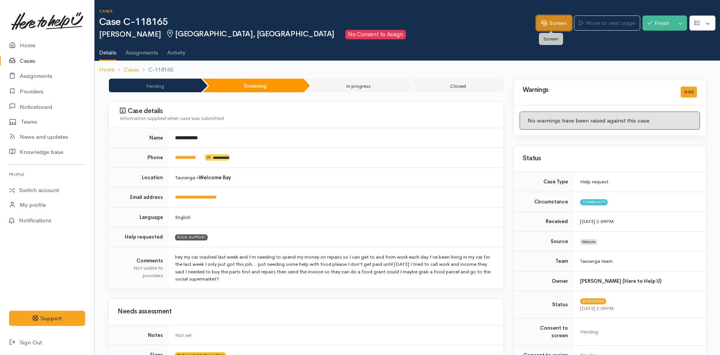
click at [557, 26] on link "Screen" at bounding box center [554, 24] width 36 height 16
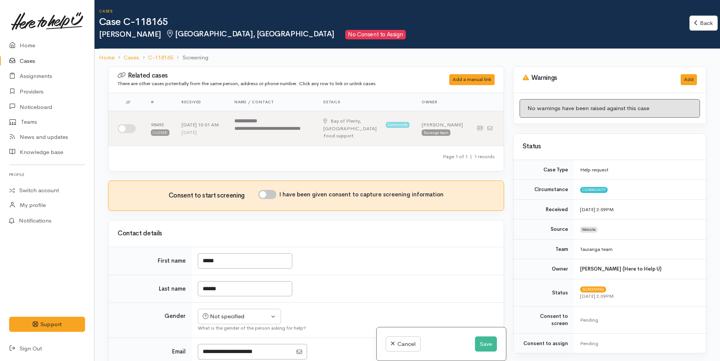
click at [269, 193] on input "I have been given consent to capture screening information" at bounding box center [267, 194] width 18 height 9
checkbox input "true"
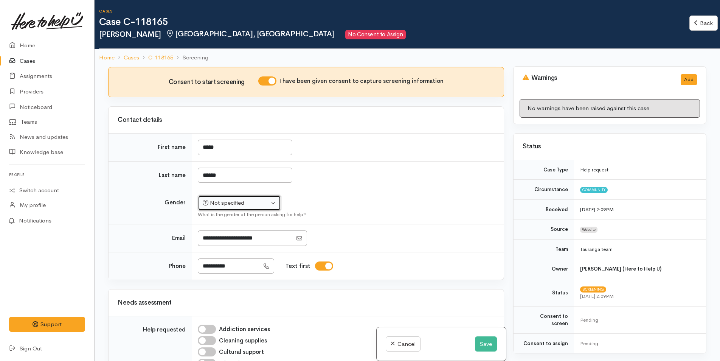
click at [240, 203] on div "Not specified" at bounding box center [236, 203] width 67 height 9
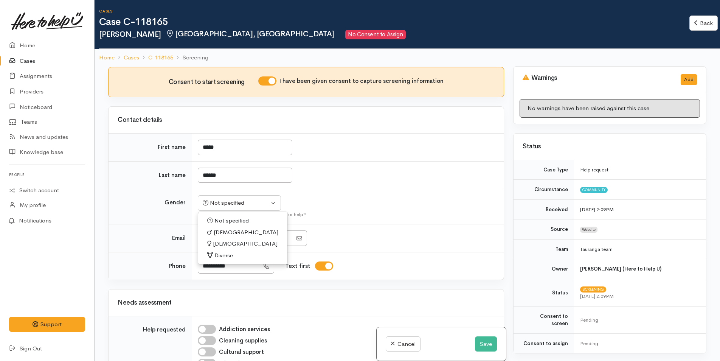
drag, startPoint x: 220, startPoint y: 244, endPoint x: 418, endPoint y: 237, distance: 197.5
click at [220, 244] on span "Female" at bounding box center [245, 243] width 65 height 9
select select "Female"
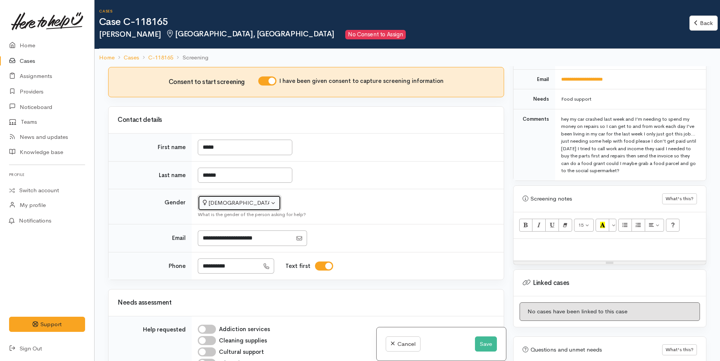
scroll to position [421, 0]
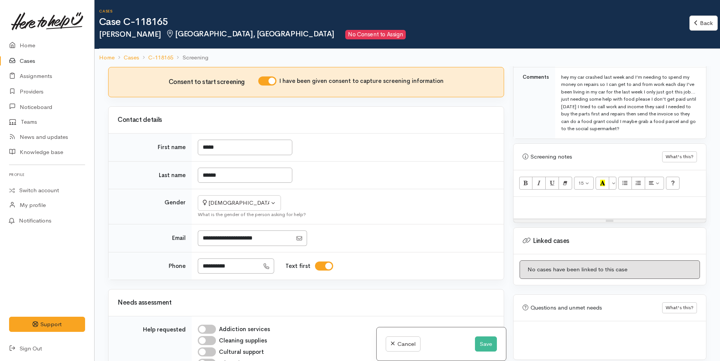
click at [575, 203] on div at bounding box center [610, 208] width 193 height 22
paste div
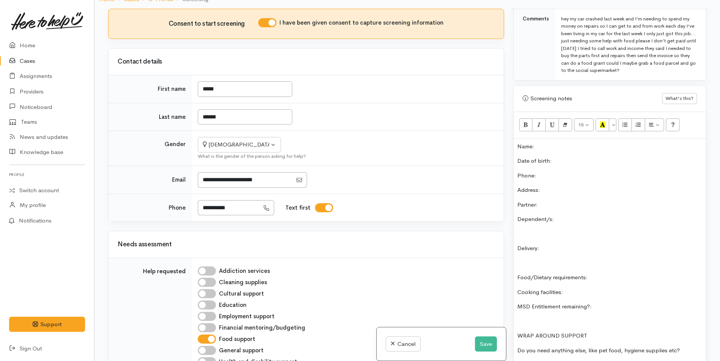
scroll to position [270, 0]
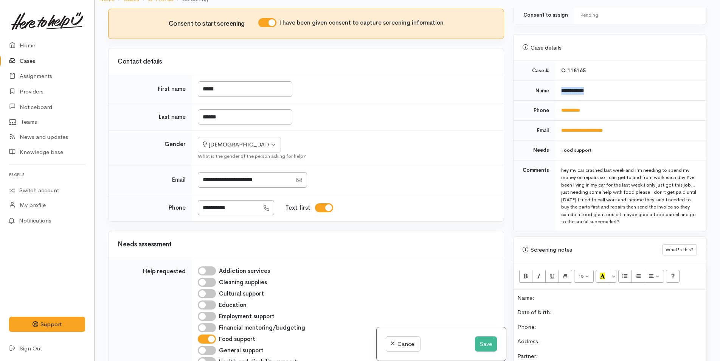
drag, startPoint x: 601, startPoint y: 83, endPoint x: 553, endPoint y: 85, distance: 48.1
click at [553, 85] on tr "**********" at bounding box center [610, 91] width 193 height 20
copy tr "**********"
click at [548, 293] on p "Name:" at bounding box center [609, 297] width 185 height 9
drag, startPoint x: 603, startPoint y: 107, endPoint x: 550, endPoint y: 103, distance: 53.1
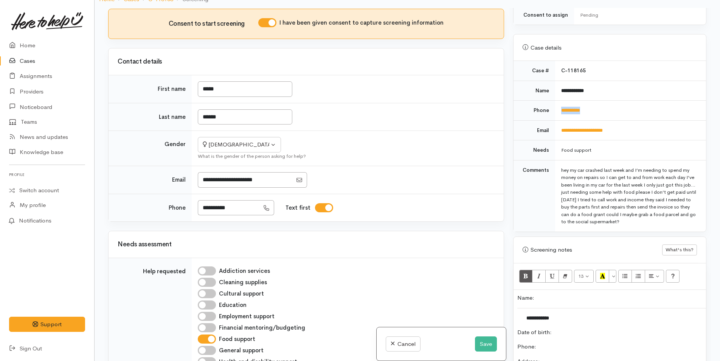
click at [550, 103] on tr "**********" at bounding box center [610, 111] width 193 height 20
copy tr "**********"
click at [553, 342] on p "Phone:" at bounding box center [609, 346] width 185 height 9
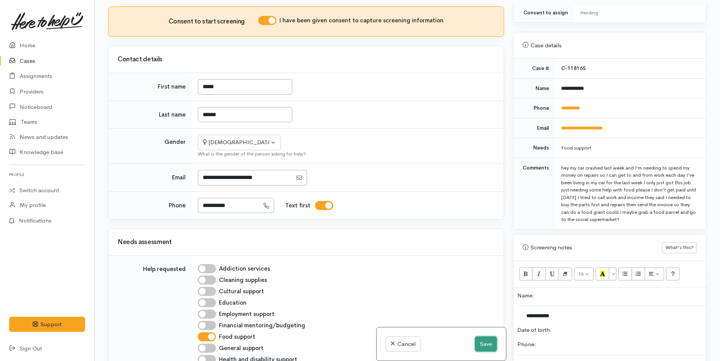
click at [476, 342] on button "Save" at bounding box center [486, 344] width 22 height 16
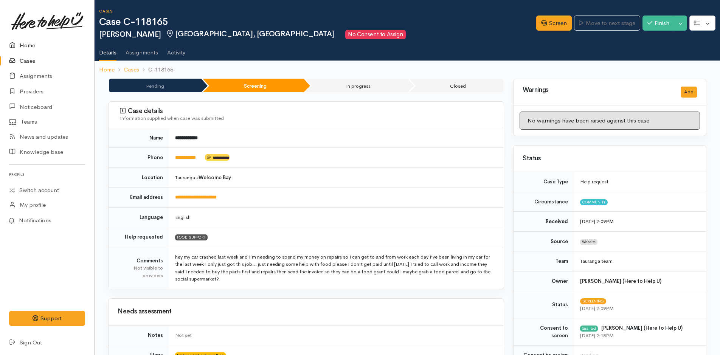
click at [31, 46] on link "Home" at bounding box center [47, 46] width 94 height 16
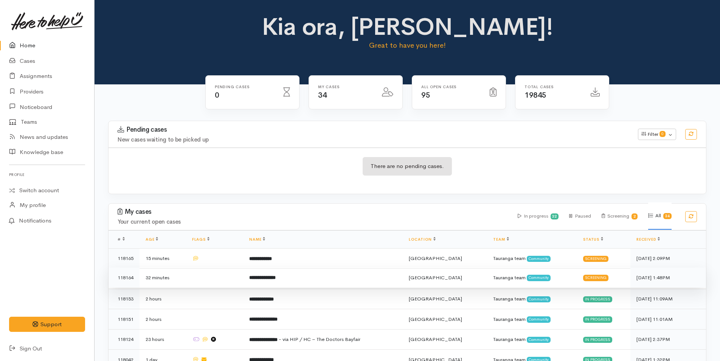
click at [276, 275] on b "**********" at bounding box center [262, 277] width 26 height 5
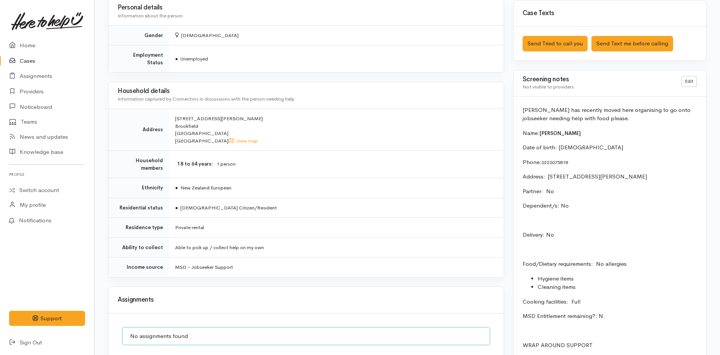
scroll to position [492, 0]
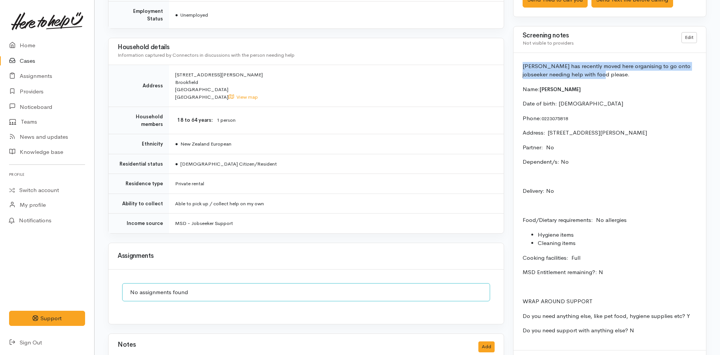
drag, startPoint x: 613, startPoint y: 78, endPoint x: 519, endPoint y: 68, distance: 93.9
click at [519, 68] on div "Lisa has recently moved here organising to go onto jobseeker needing help with …" at bounding box center [610, 201] width 193 height 297
copy p "Lisa has recently moved here organising to go onto jobseeker needing help with …"
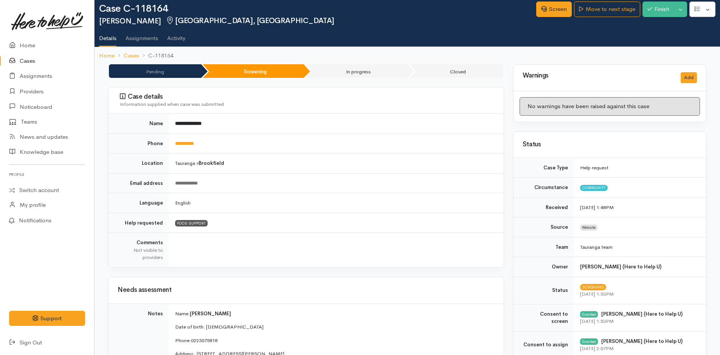
scroll to position [0, 0]
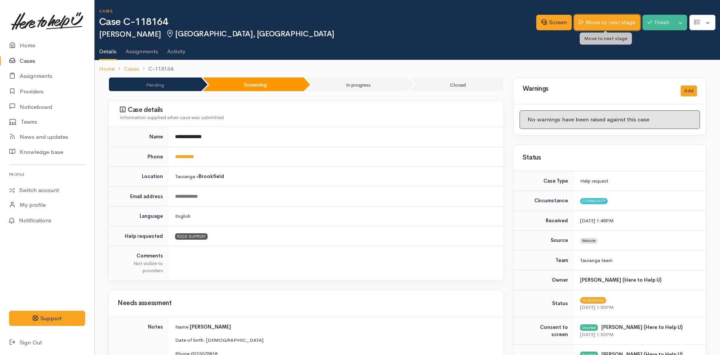
click at [596, 22] on link "Move to next stage" at bounding box center [607, 23] width 66 height 16
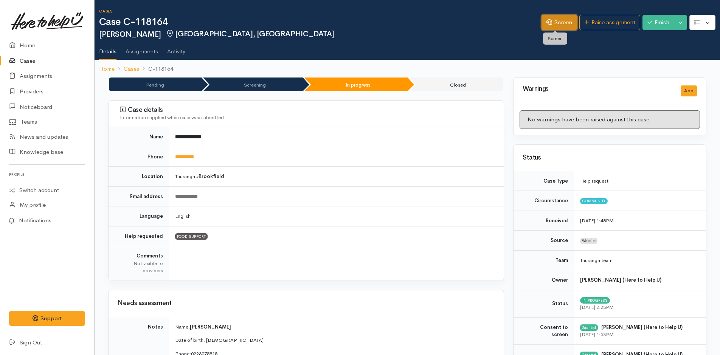
click at [560, 22] on link "Screen" at bounding box center [560, 23] width 36 height 16
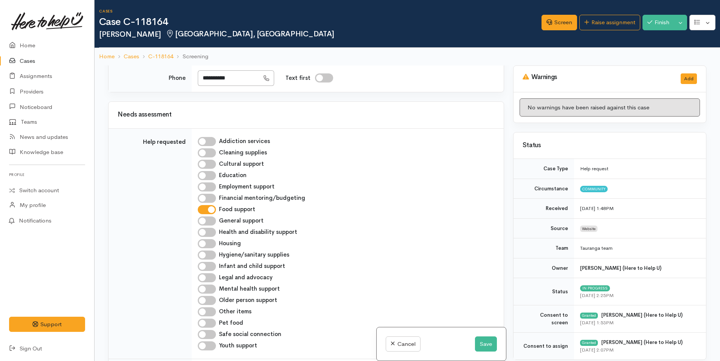
scroll to position [340, 0]
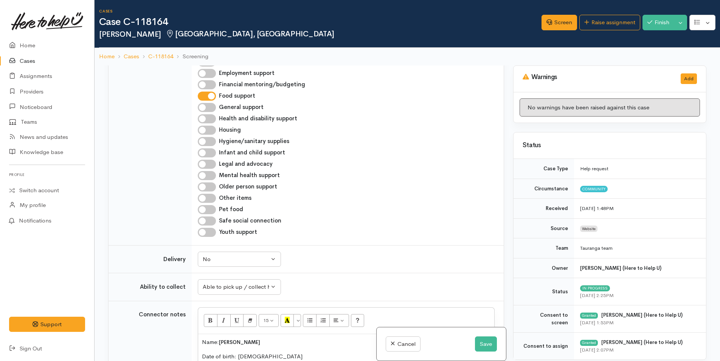
click at [211, 141] on input "Hygiene/sanitary supplies" at bounding box center [207, 141] width 18 height 9
checkbox input "true"
click at [212, 195] on input "Other items" at bounding box center [207, 198] width 18 height 9
checkbox input "true"
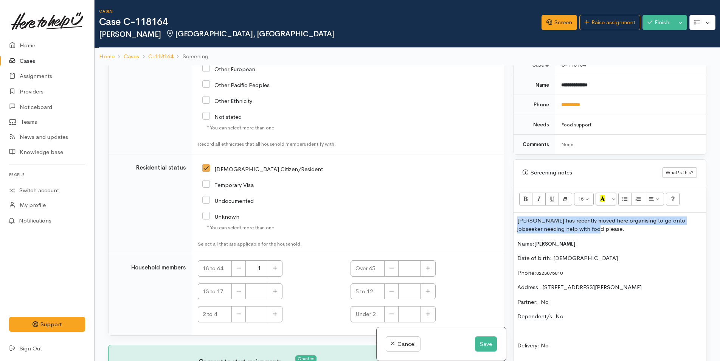
drag, startPoint x: 578, startPoint y: 231, endPoint x: 496, endPoint y: 216, distance: 83.0
click at [496, 216] on div "Related cases There are no other cases from the same person found. Manually lin…" at bounding box center [407, 245] width 607 height 361
copy p "Lisa has recently moved here organising to go onto jobseeker needing help with …"
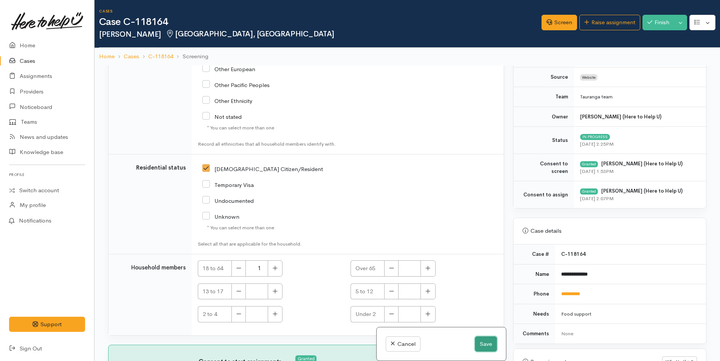
click at [483, 346] on button "Save" at bounding box center [486, 344] width 22 height 16
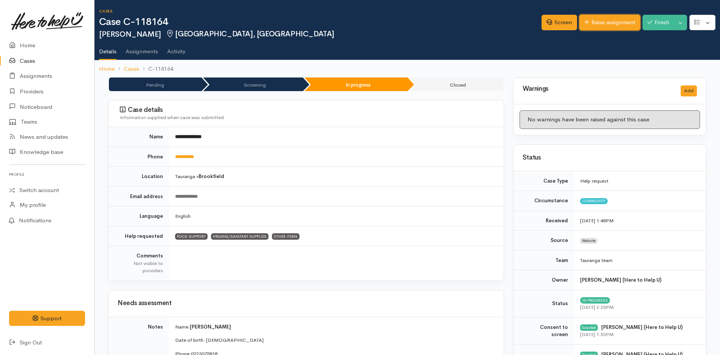
click at [619, 22] on link "Raise assignment" at bounding box center [609, 23] width 61 height 16
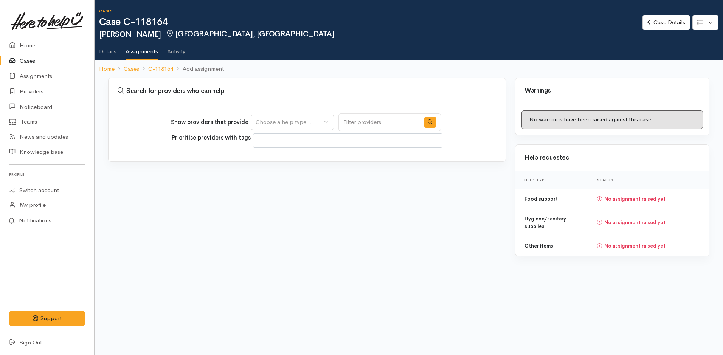
select select
click at [279, 118] on div "Choose a help type..." at bounding box center [289, 122] width 67 height 9
click at [275, 157] on span "Food support" at bounding box center [277, 158] width 35 height 9
select select "3"
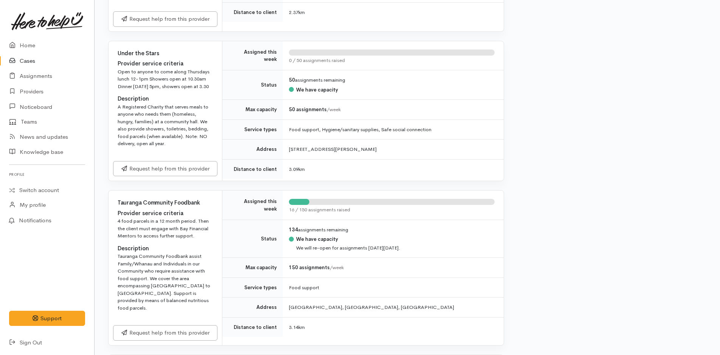
scroll to position [870, 0]
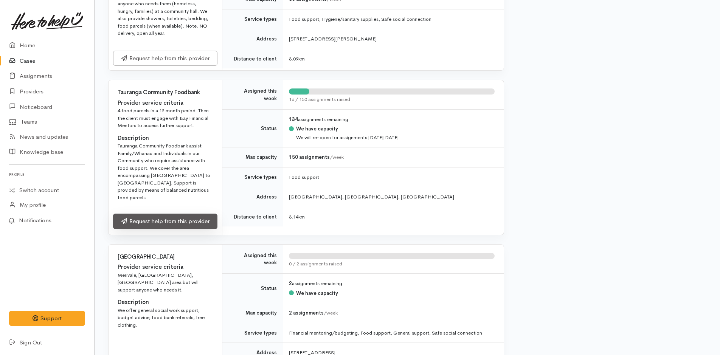
click at [199, 214] on link "Request help from this provider" at bounding box center [165, 222] width 104 height 16
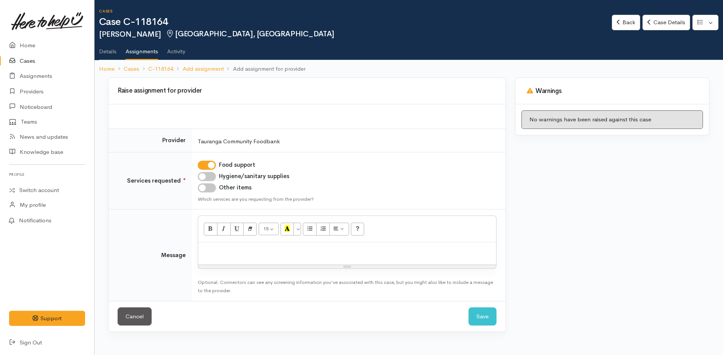
click at [212, 176] on input "Hygiene/sanitary supplies" at bounding box center [207, 176] width 18 height 9
checkbox input "true"
click at [209, 188] on input "Other items" at bounding box center [207, 187] width 18 height 9
checkbox input "true"
drag, startPoint x: 228, startPoint y: 256, endPoint x: 228, endPoint y: 249, distance: 6.8
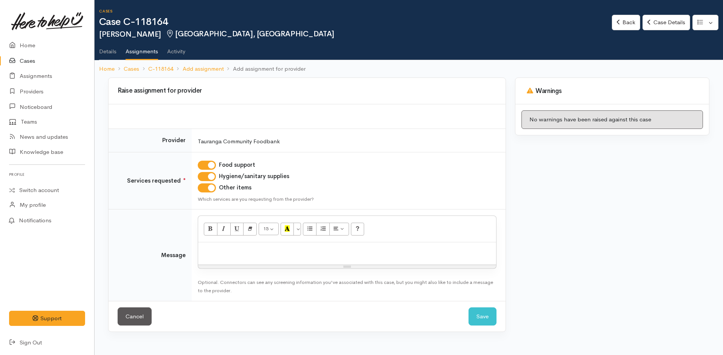
click at [228, 256] on div at bounding box center [347, 253] width 298 height 22
paste div
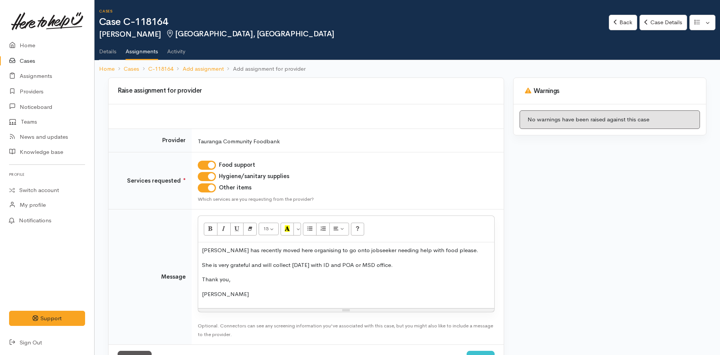
scroll to position [30, 0]
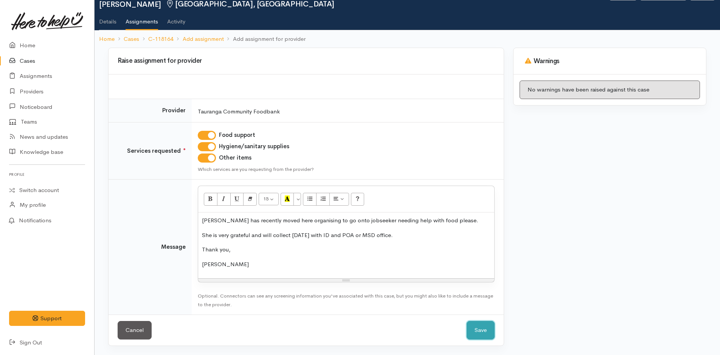
click at [480, 329] on button "Save" at bounding box center [481, 330] width 28 height 19
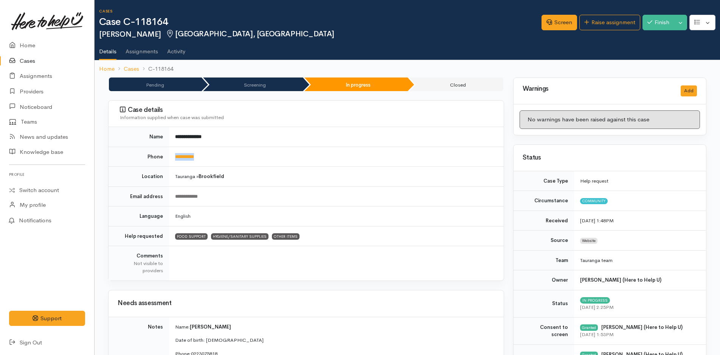
drag, startPoint x: 211, startPoint y: 156, endPoint x: 173, endPoint y: 161, distance: 38.2
click at [173, 161] on td "**********" at bounding box center [336, 157] width 335 height 20
copy link "**********"
click at [29, 46] on link "Home" at bounding box center [47, 46] width 94 height 16
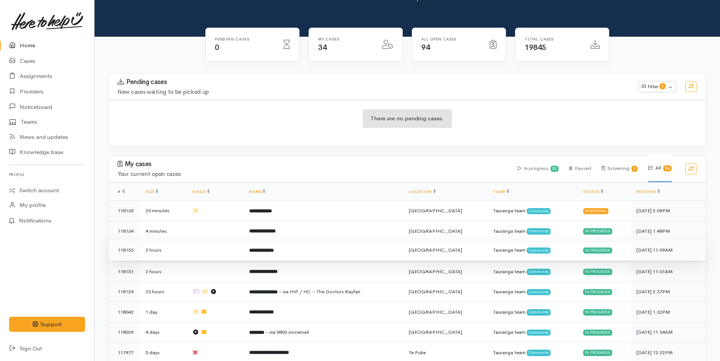
scroll to position [113, 0]
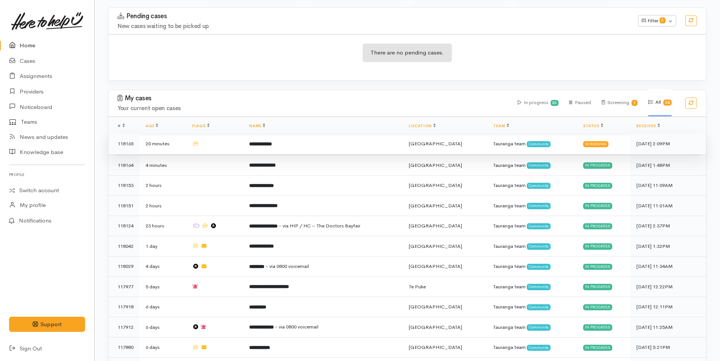
click at [264, 142] on b "**********" at bounding box center [260, 143] width 23 height 5
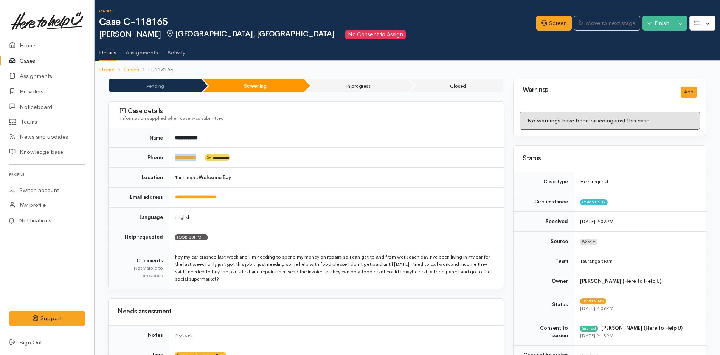
drag, startPoint x: 208, startPoint y: 156, endPoint x: 169, endPoint y: 160, distance: 39.1
click at [169, 160] on td "**********" at bounding box center [336, 158] width 335 height 20
copy td "**********"
click at [551, 23] on link "Screen" at bounding box center [554, 24] width 36 height 16
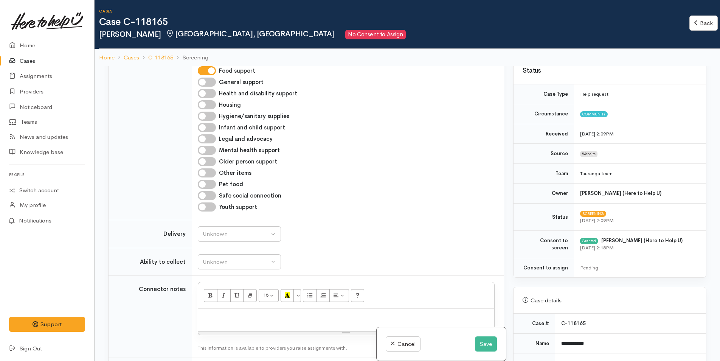
scroll to position [492, 0]
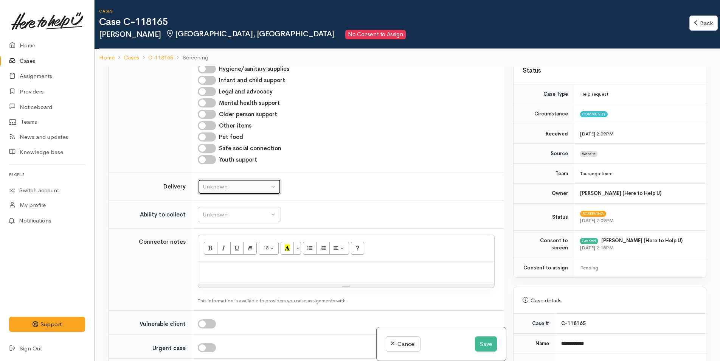
click at [236, 187] on div "Unknown" at bounding box center [236, 186] width 67 height 9
click at [209, 256] on span "No" at bounding box center [211, 257] width 8 height 9
select select "1"
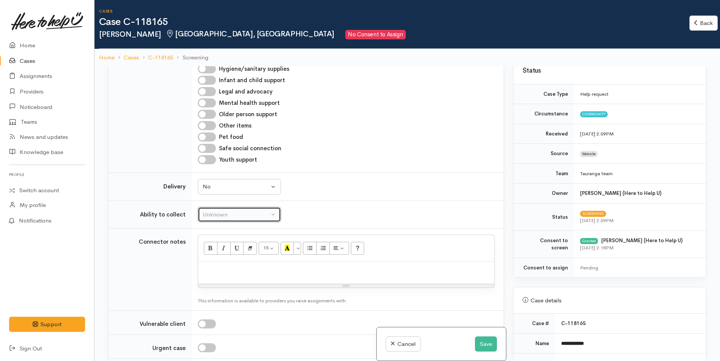
click at [222, 213] on div "Unknown" at bounding box center [236, 214] width 67 height 9
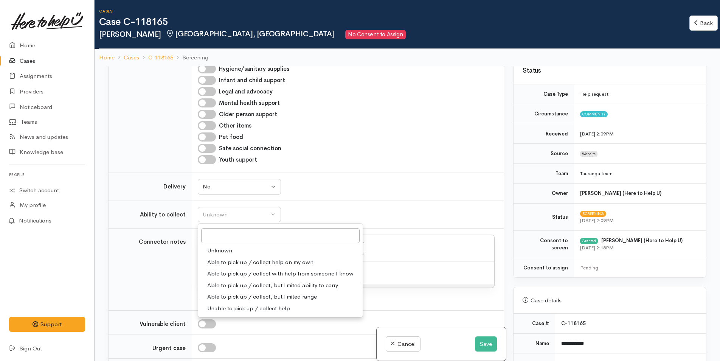
click at [232, 259] on span "Able to pick up / collect help on my own" at bounding box center [260, 262] width 106 height 9
select select "2"
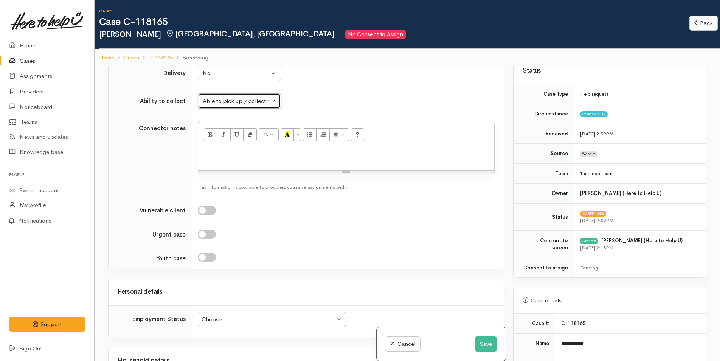
scroll to position [681, 0]
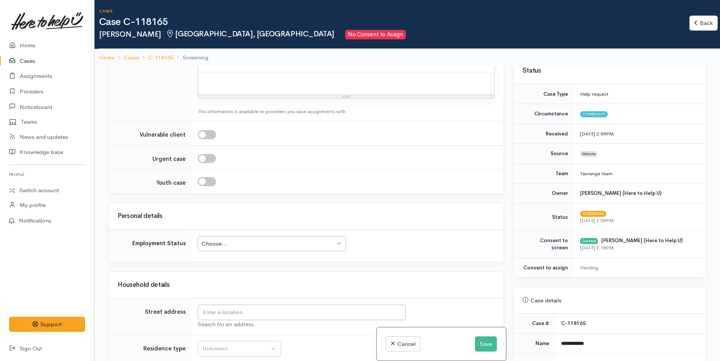
click at [241, 245] on div "Choose..." at bounding box center [269, 243] width 134 height 9
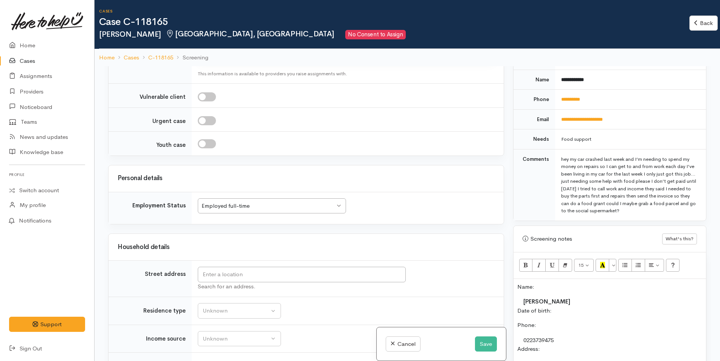
scroll to position [340, 0]
click at [484, 341] on button "Save" at bounding box center [486, 344] width 22 height 16
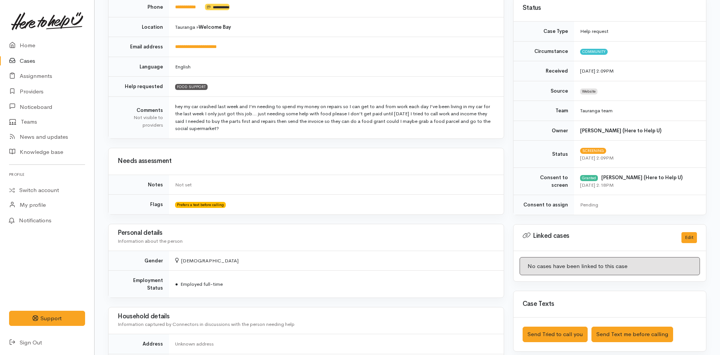
scroll to position [151, 0]
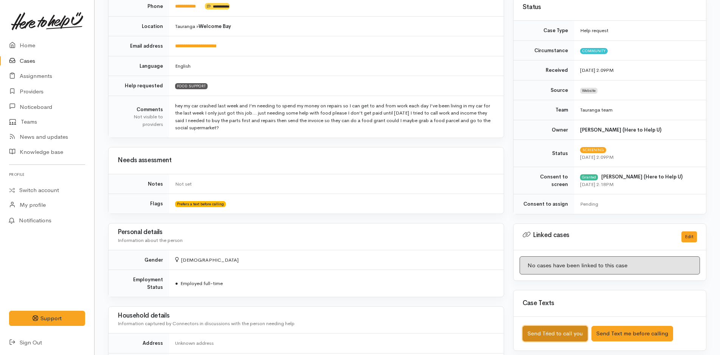
click at [577, 329] on button "Send Tried to call you" at bounding box center [555, 334] width 65 height 16
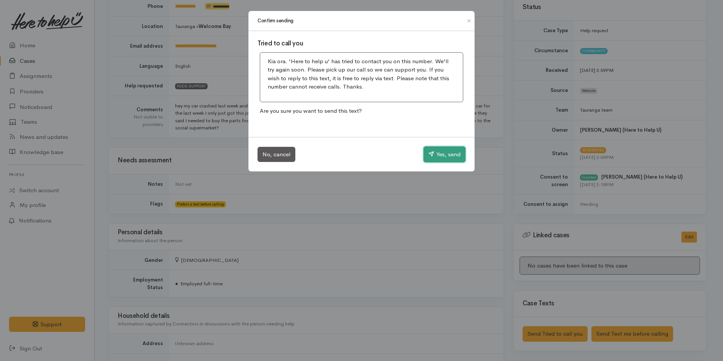
click at [458, 150] on button "Yes, send" at bounding box center [445, 154] width 42 height 16
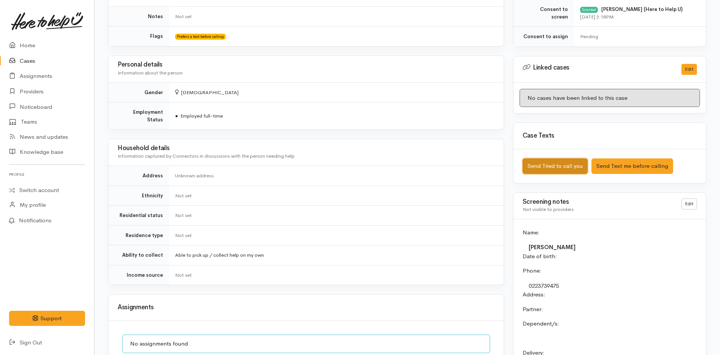
scroll to position [454, 0]
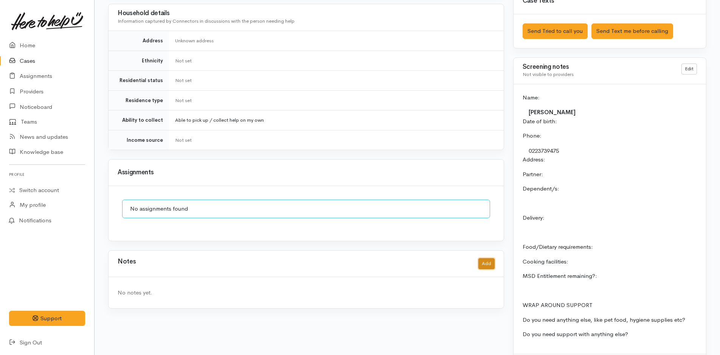
click at [487, 258] on button "Add" at bounding box center [486, 263] width 16 height 11
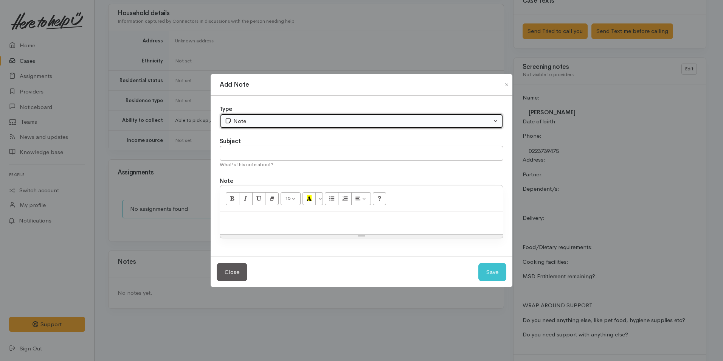
click at [245, 114] on button "Note" at bounding box center [362, 121] width 284 height 16
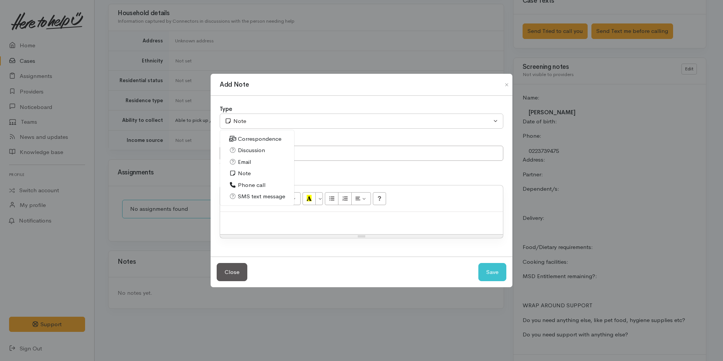
click at [251, 185] on span "Phone call" at bounding box center [252, 185] width 28 height 9
select select "3"
click at [328, 221] on p at bounding box center [361, 220] width 275 height 9
click at [274, 229] on div at bounding box center [361, 223] width 283 height 22
paste div
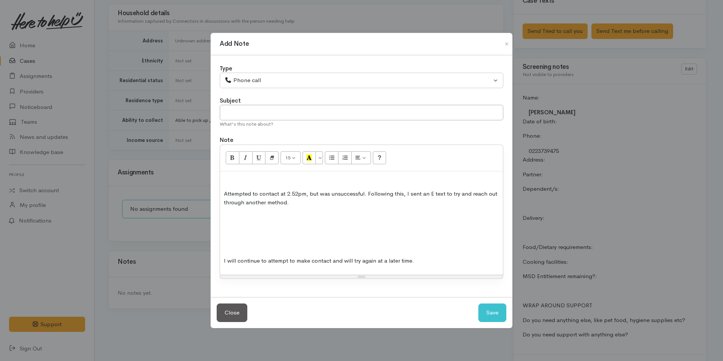
click at [258, 244] on p at bounding box center [361, 246] width 275 height 9
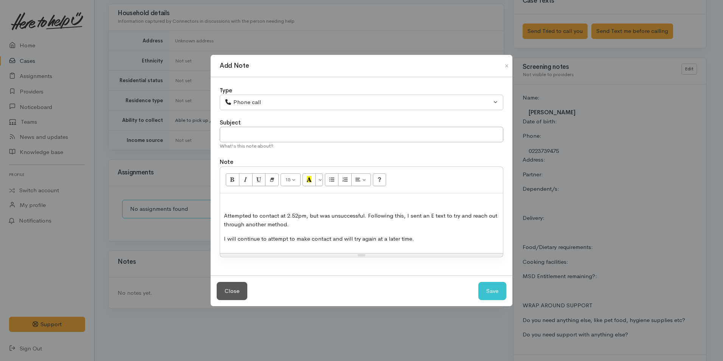
click at [300, 217] on p "Attempted to contact at 2.52pm, but was unsuccessful. Following this, I sent an…" at bounding box center [361, 219] width 275 height 17
click at [494, 290] on button "Save" at bounding box center [492, 291] width 28 height 19
select select "1"
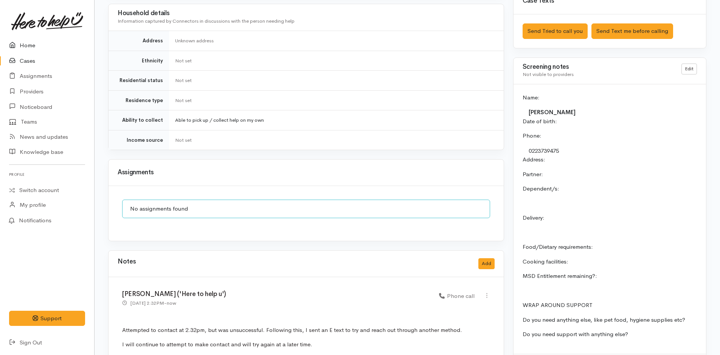
click at [33, 43] on link "Home" at bounding box center [47, 46] width 94 height 16
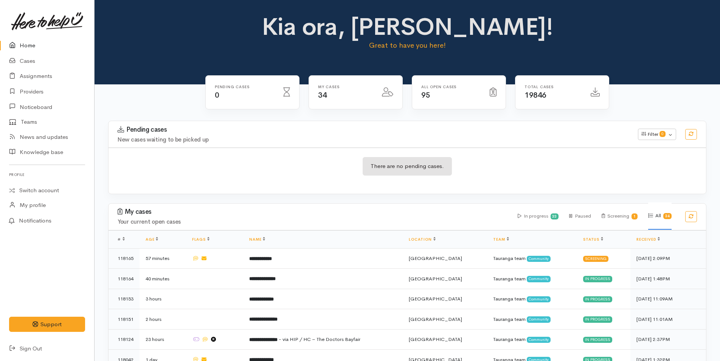
click at [31, 43] on link "Home" at bounding box center [47, 46] width 94 height 16
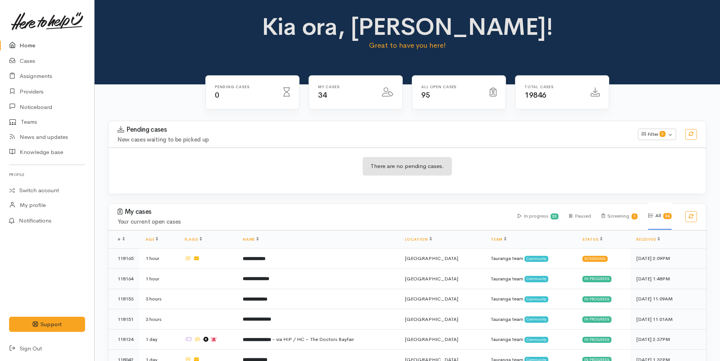
click at [191, 33] on div "Kia ora, Rachel! Great to have you here!" at bounding box center [407, 35] width 607 height 43
click at [38, 73] on link "Assignments" at bounding box center [47, 76] width 94 height 16
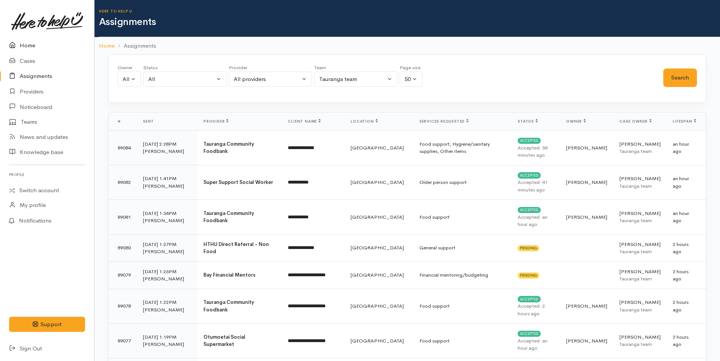
click at [29, 47] on link "Home" at bounding box center [47, 46] width 94 height 16
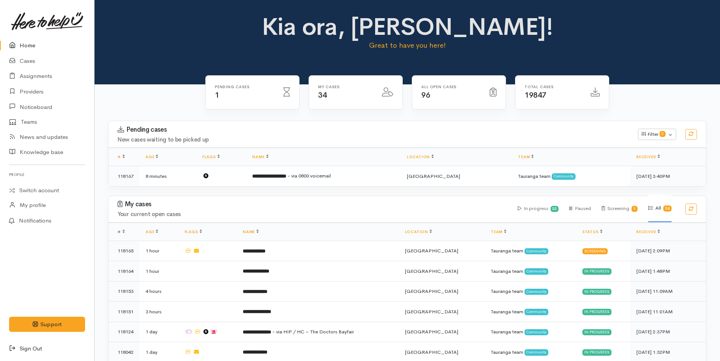
click at [31, 346] on link "Sign Out" at bounding box center [47, 349] width 94 height 16
